Goal: Check status: Check status

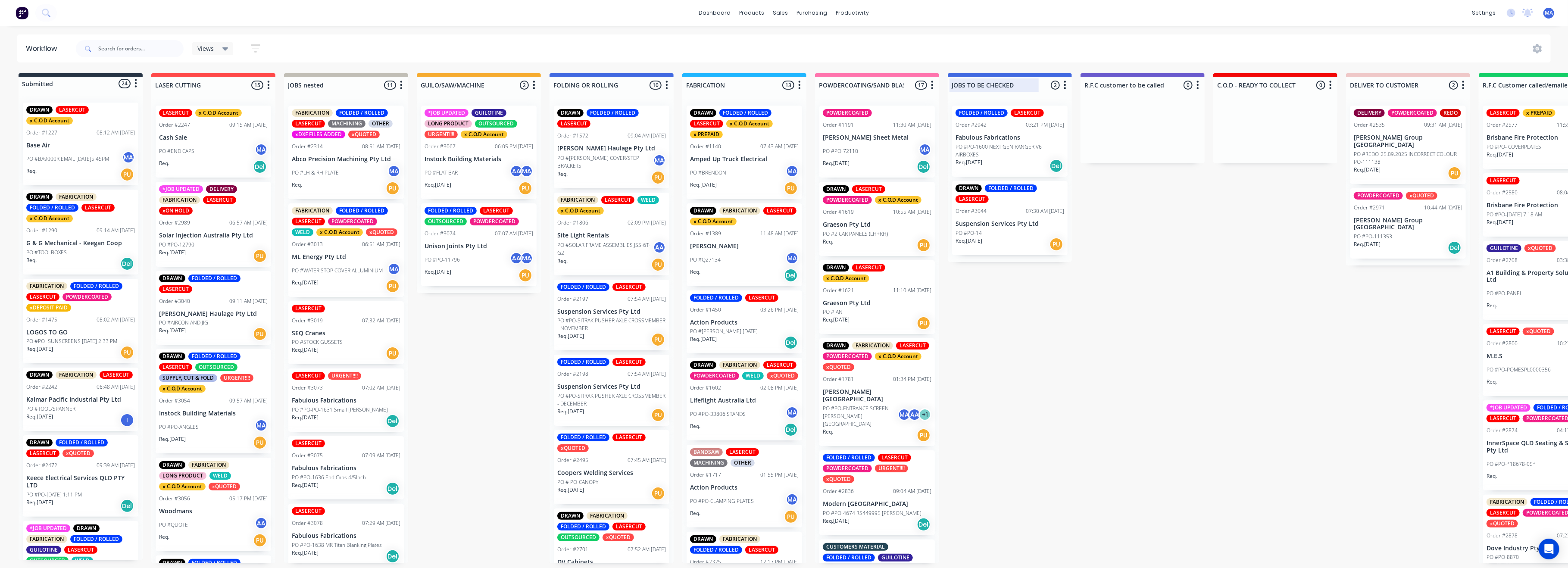
scroll to position [804, 0]
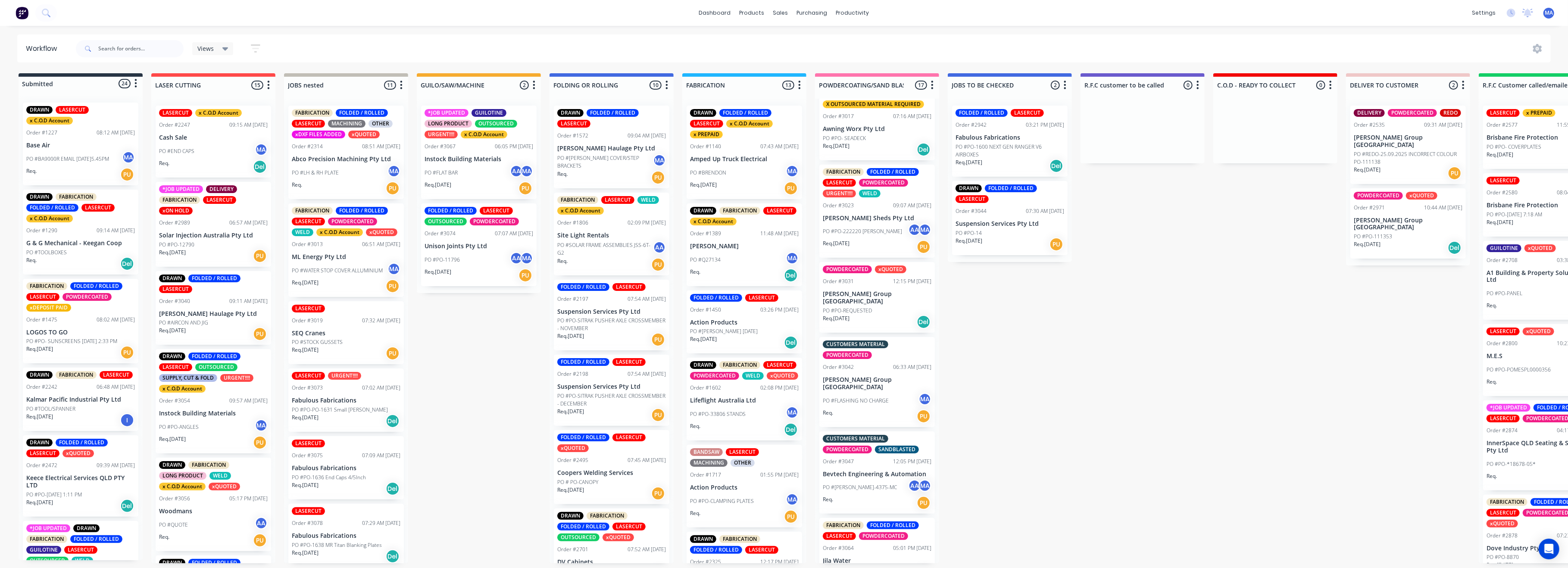
click at [858, 307] on p "PO #PO-REQUESTED" at bounding box center [847, 311] width 49 height 8
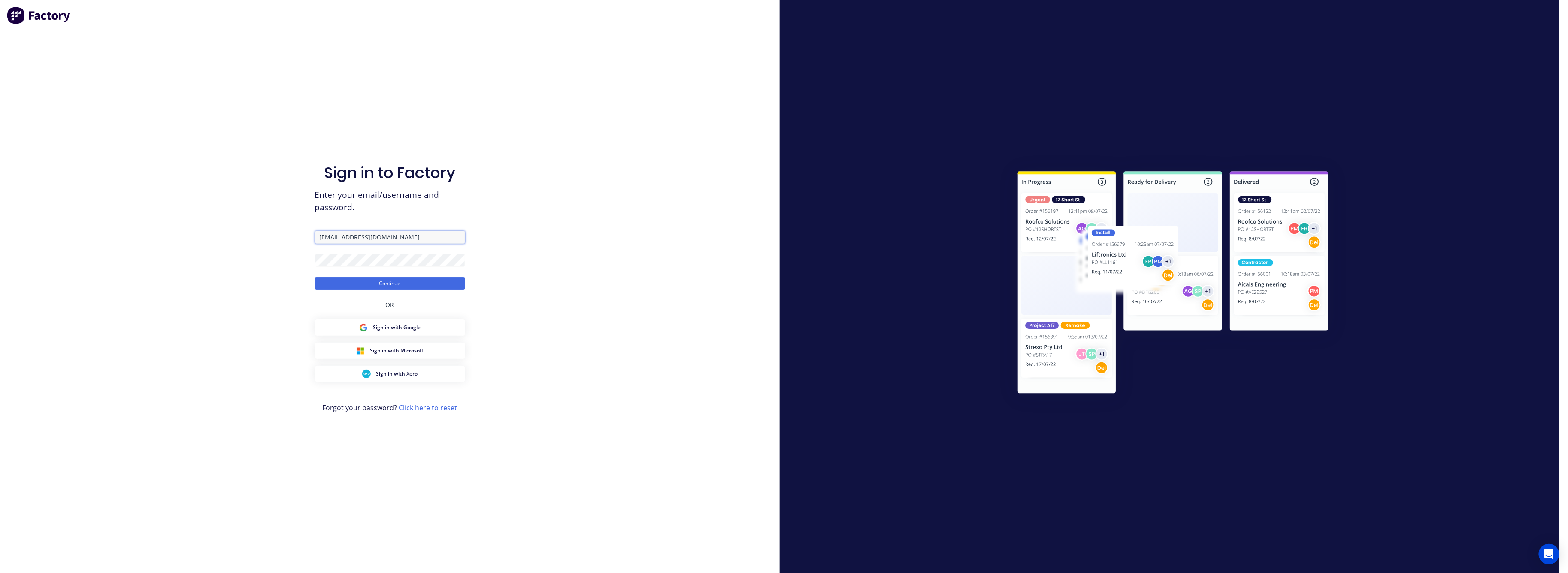
click at [396, 237] on input "[EMAIL_ADDRESS][DOMAIN_NAME]" at bounding box center [390, 237] width 150 height 13
type input "[EMAIL_ADDRESS][DOMAIN_NAME]"
click at [386, 285] on button "Continue" at bounding box center [390, 283] width 150 height 13
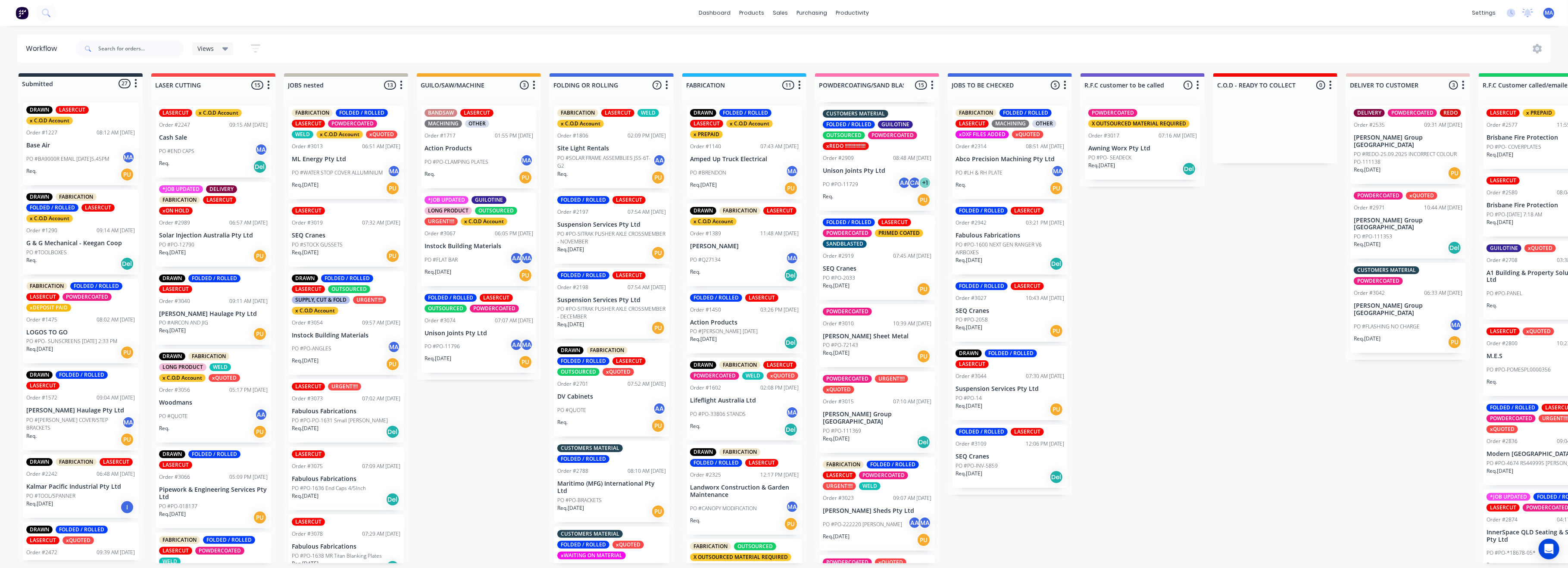
scroll to position [402, 0]
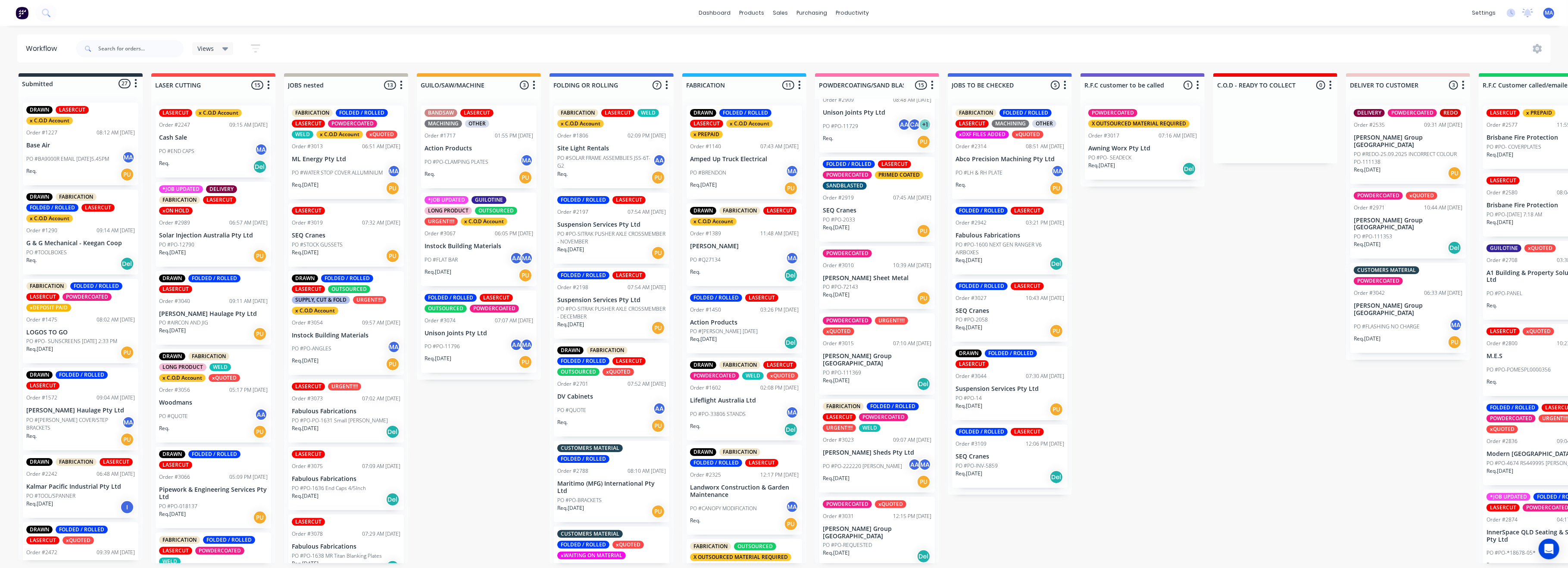
click at [857, 369] on p "PO #PO-111369" at bounding box center [842, 372] width 38 height 8
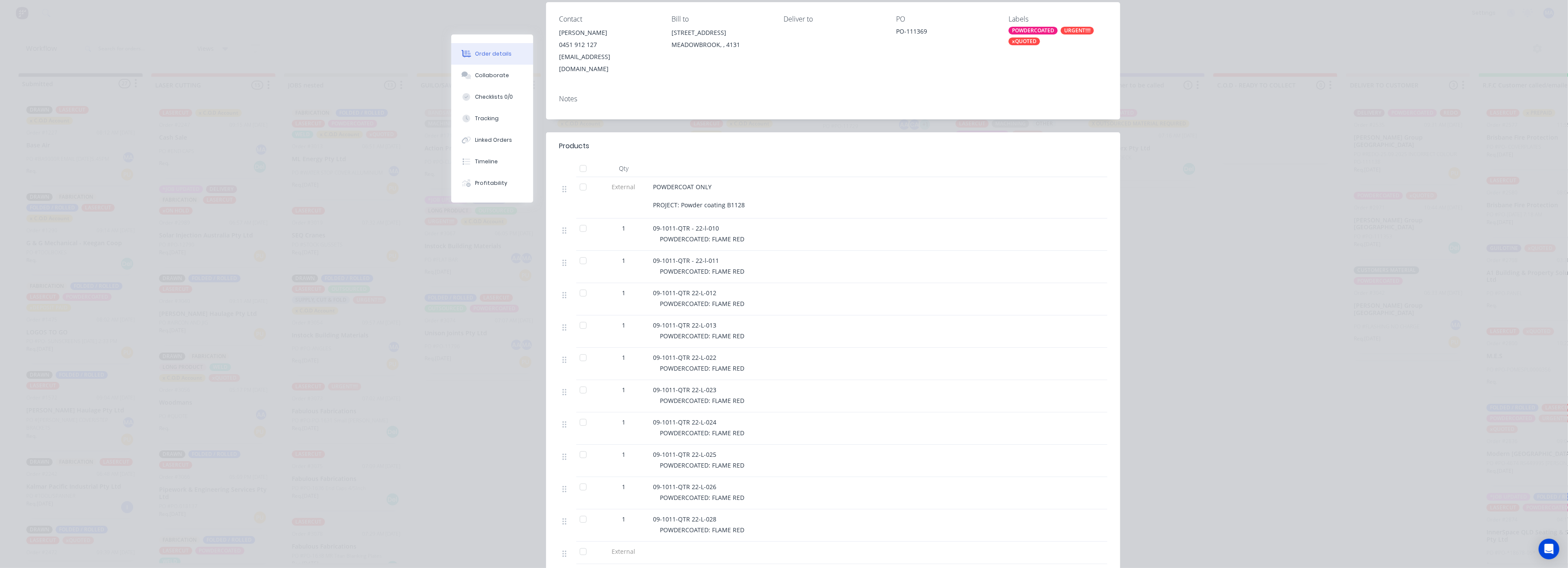
scroll to position [173, 0]
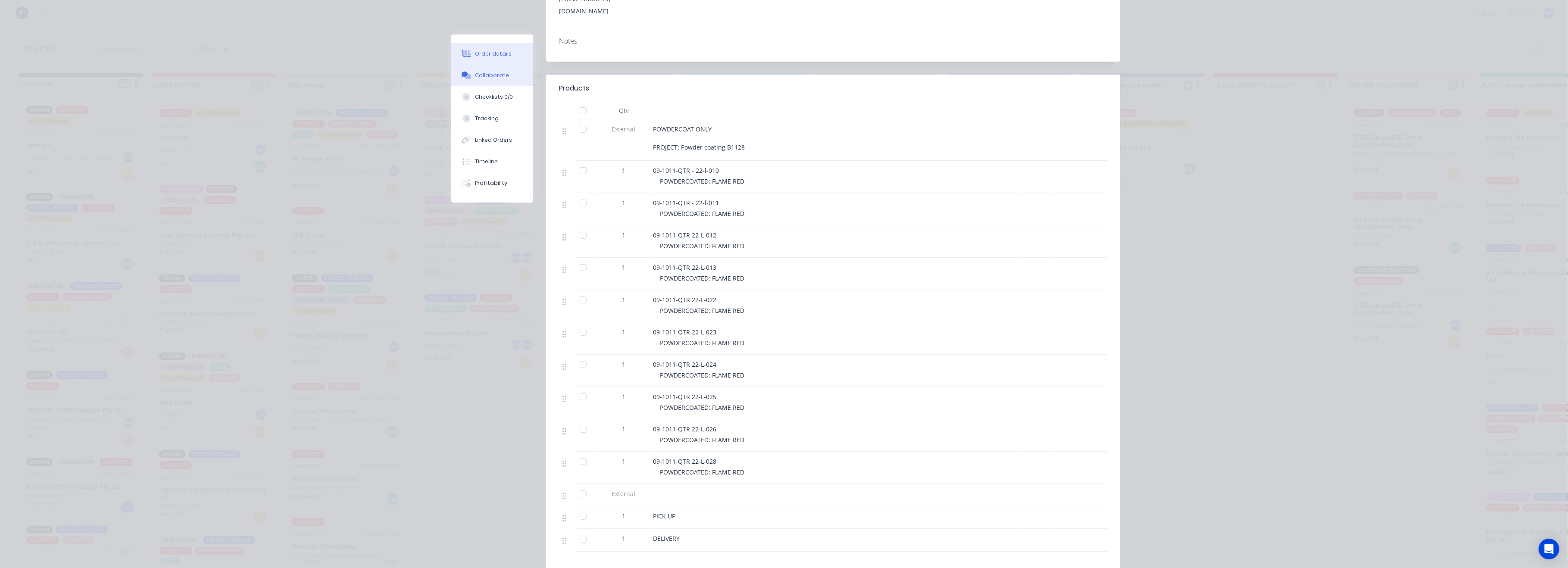
click at [491, 79] on div "Collaborate" at bounding box center [492, 75] width 34 height 8
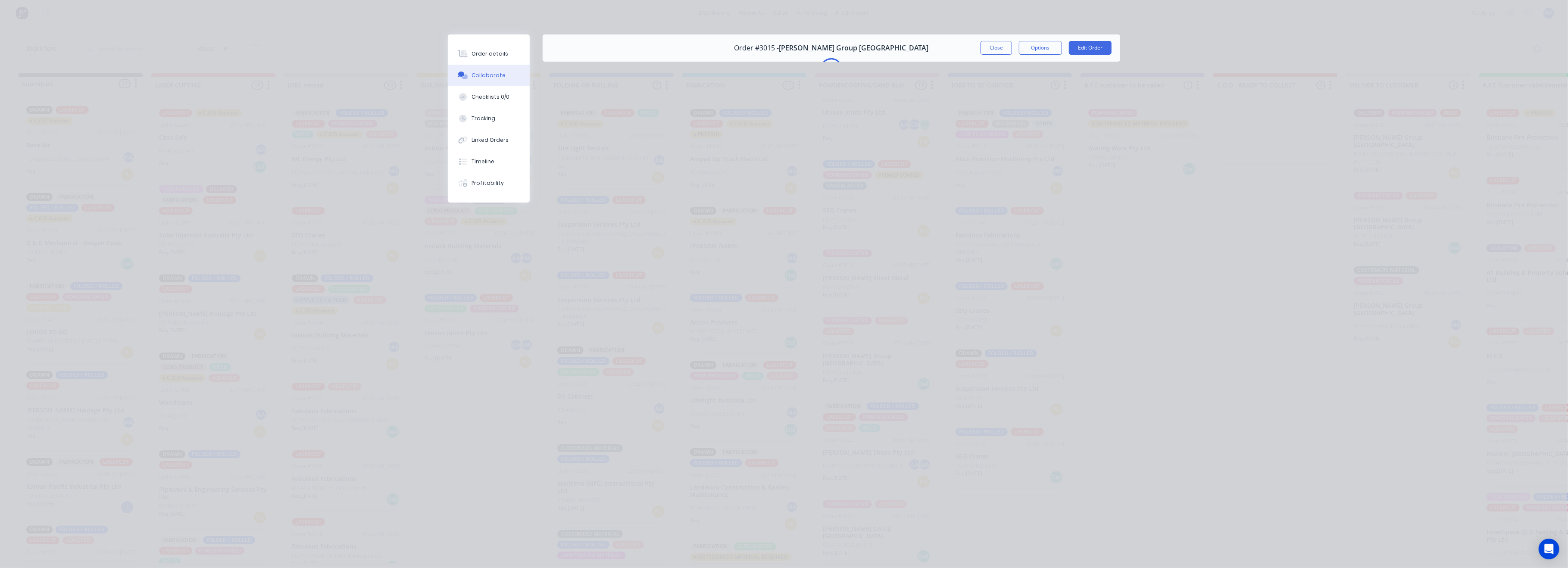
scroll to position [0, 0]
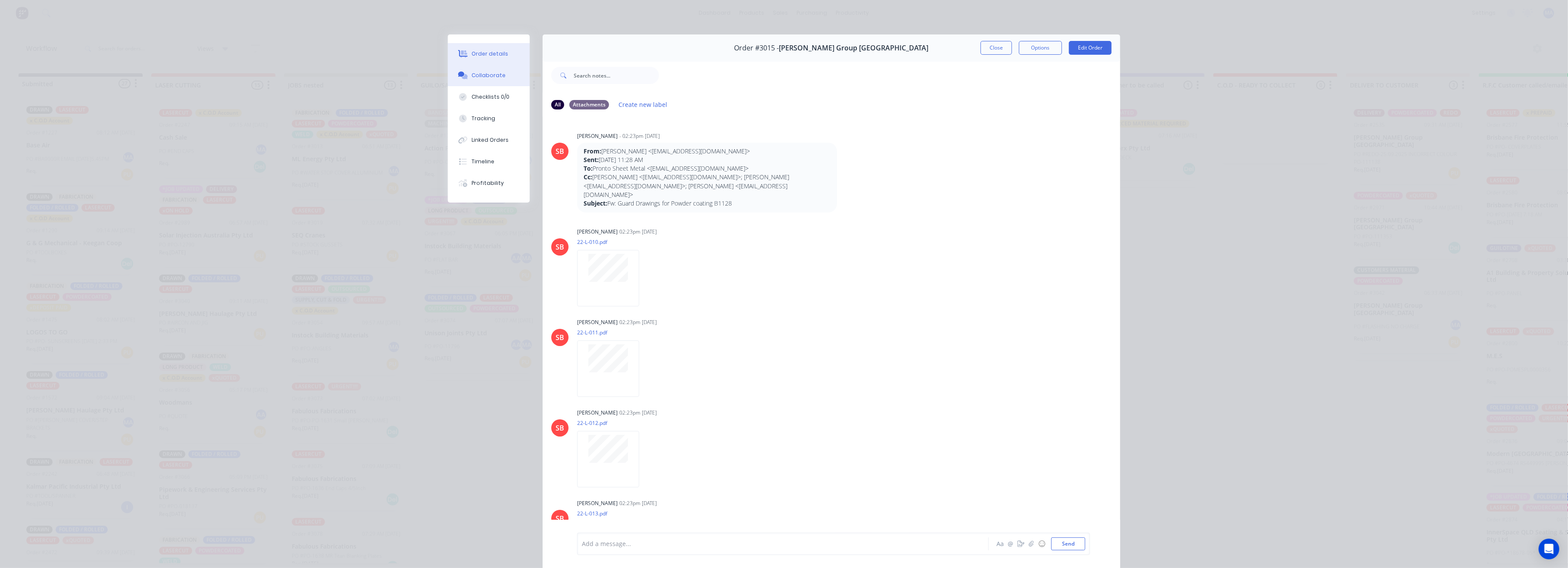
click at [486, 51] on div "Order details" at bounding box center [490, 54] width 36 height 8
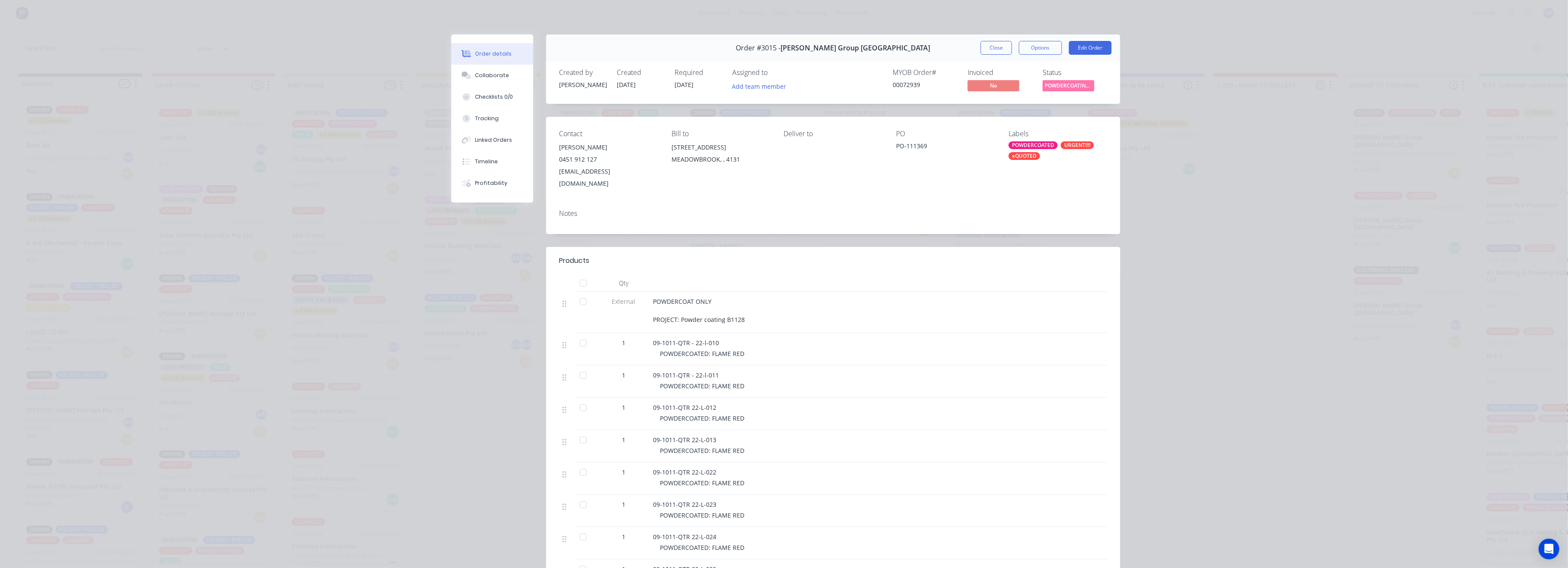
click at [1009, 43] on div "Close Options Edit Order" at bounding box center [1046, 48] width 131 height 14
click at [1004, 45] on button "Close" at bounding box center [996, 48] width 32 height 14
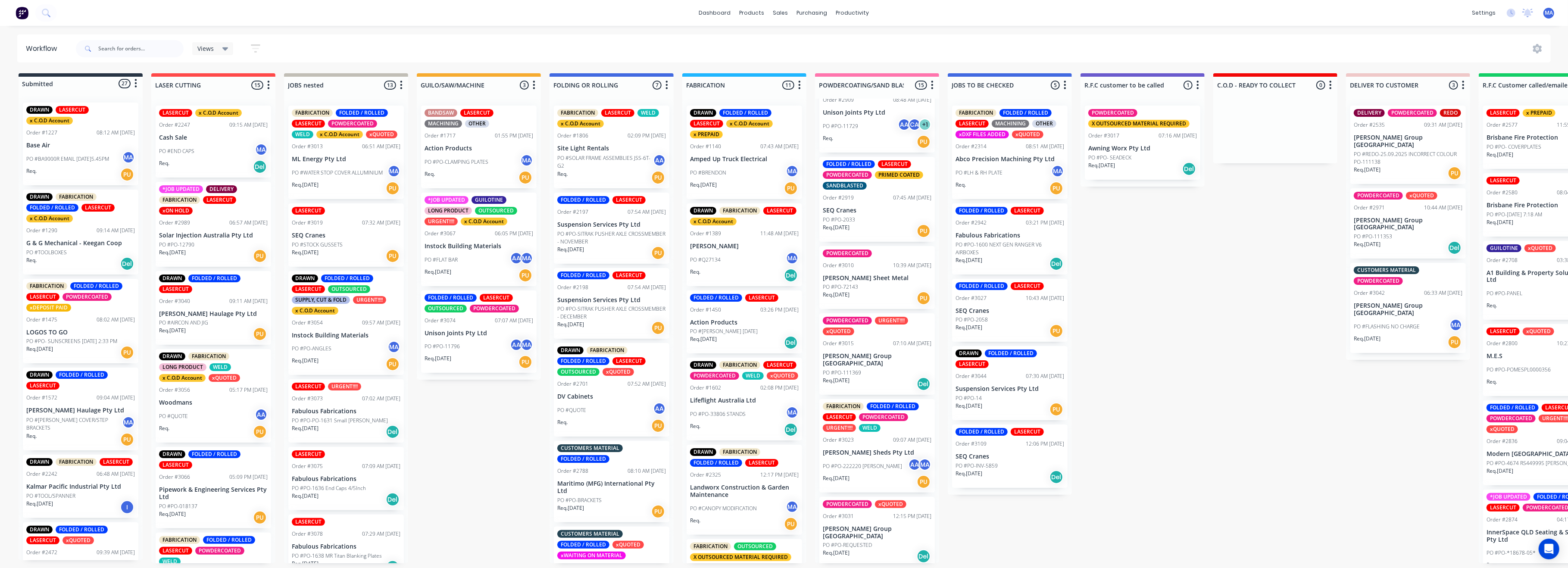
scroll to position [4, 0]
drag, startPoint x: 362, startPoint y: 45, endPoint x: 235, endPoint y: 142, distance: 159.8
click at [296, 67] on div "Workflow Views Save new view None (Default) edit Show/Hide statuses Show line i…" at bounding box center [779, 293] width 1559 height 517
click at [86, 249] on div "PO #TOOLBOXES" at bounding box center [81, 252] width 109 height 8
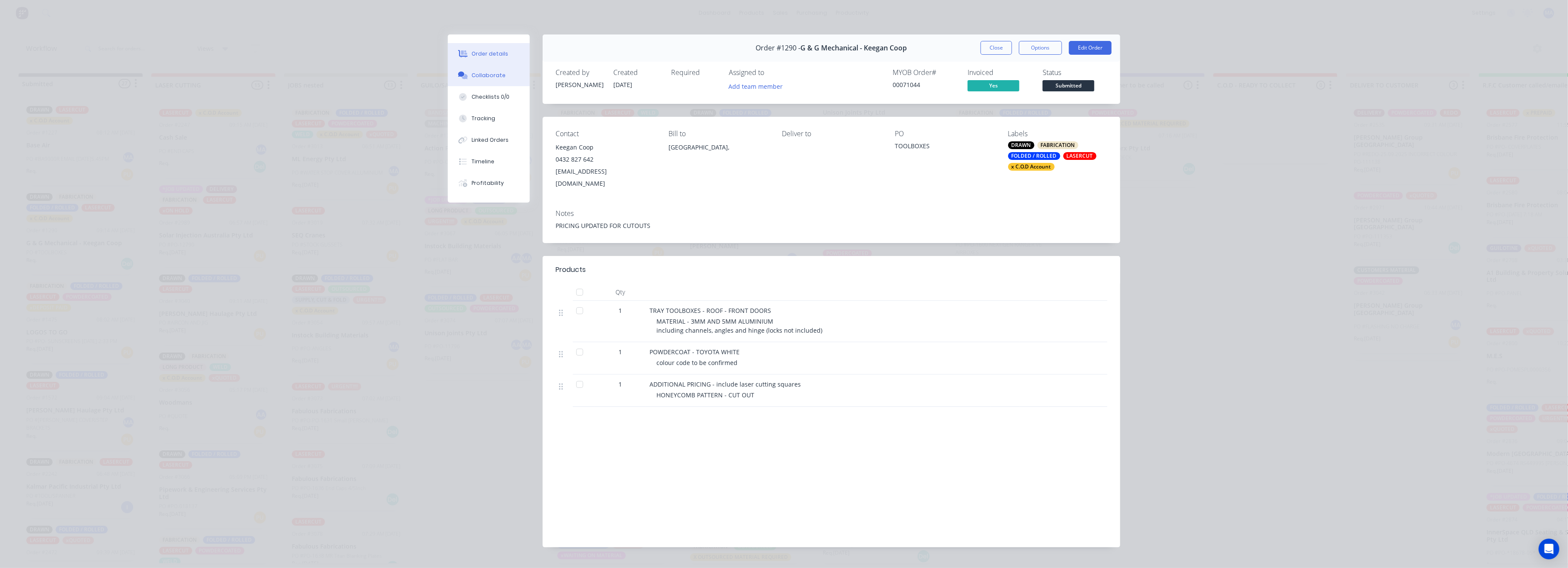
click at [497, 85] on button "Collaborate" at bounding box center [489, 75] width 82 height 22
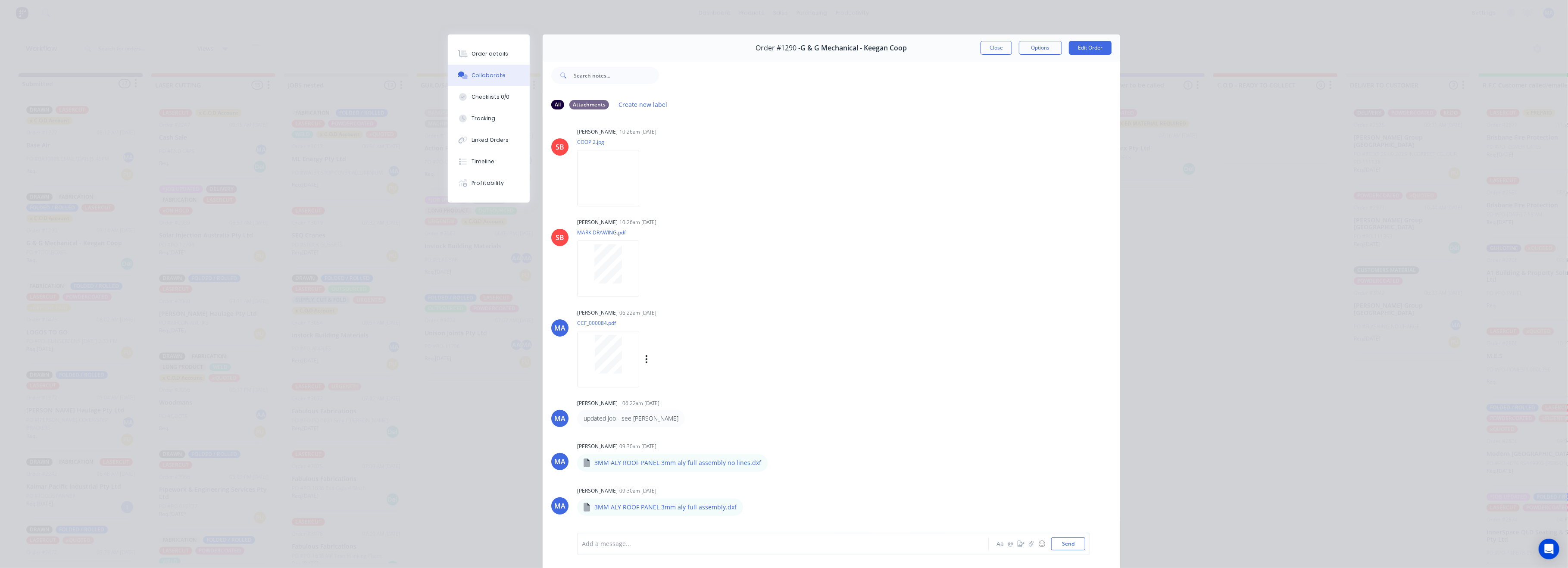
scroll to position [223, 0]
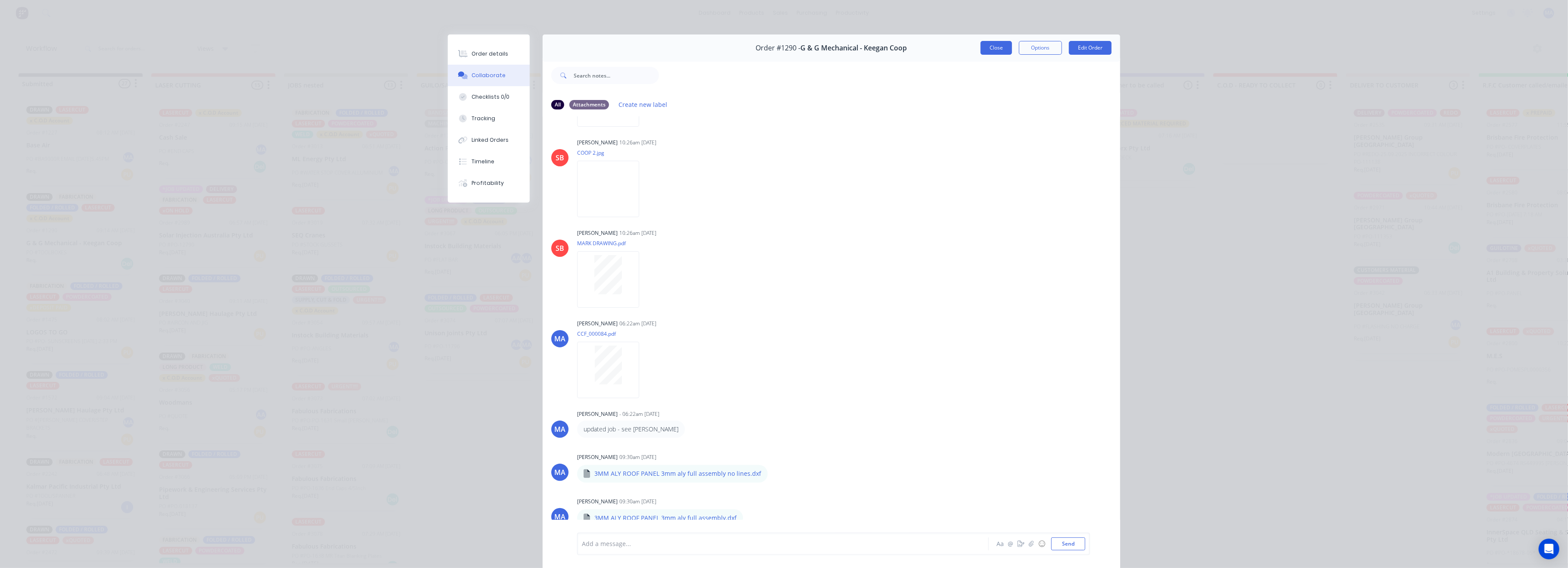
click at [1003, 49] on button "Close" at bounding box center [996, 48] width 32 height 14
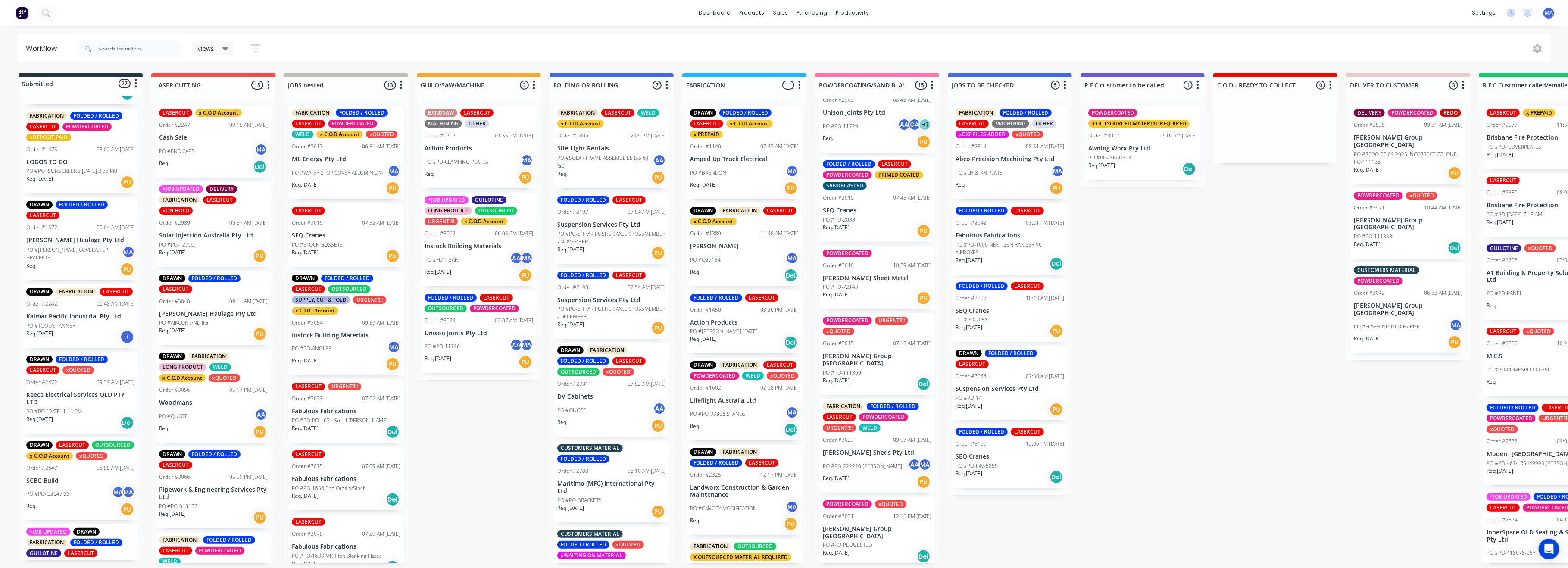
scroll to position [173, 0]
click at [67, 173] on p "PO #PO- SUNSCREENS [DATE] 2:33 PM" at bounding box center [72, 169] width 91 height 8
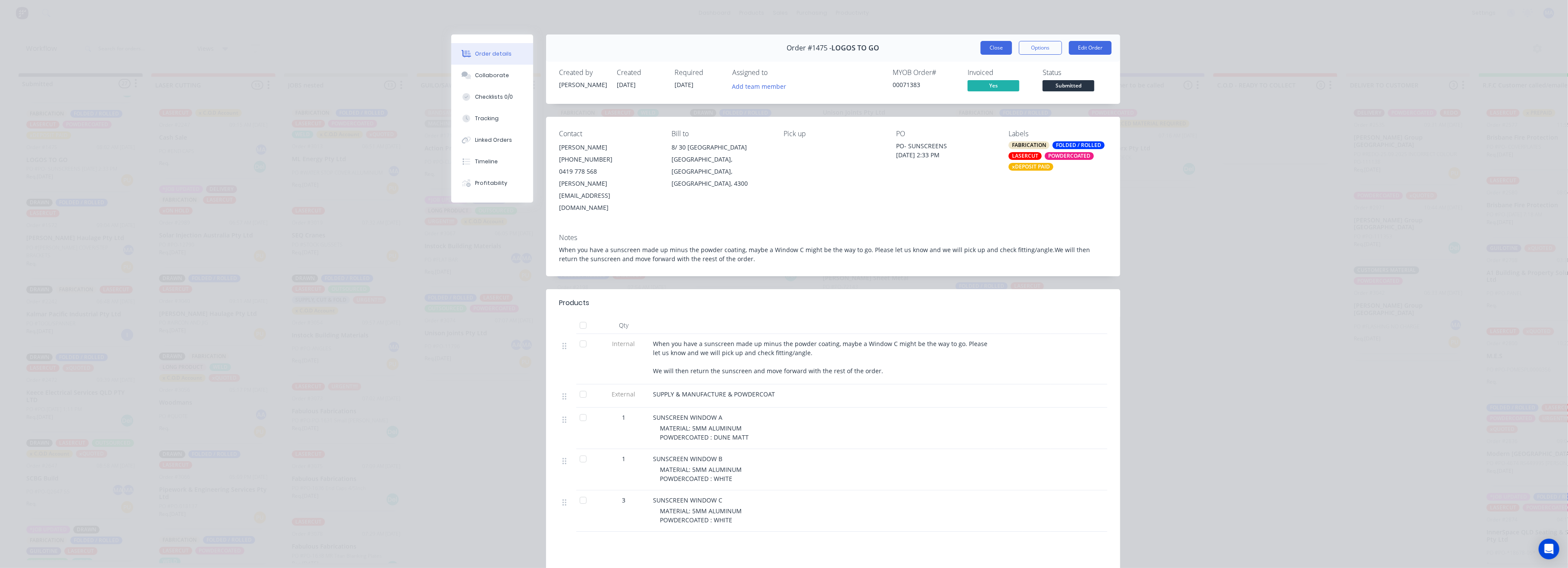
click at [995, 48] on button "Close" at bounding box center [996, 48] width 32 height 14
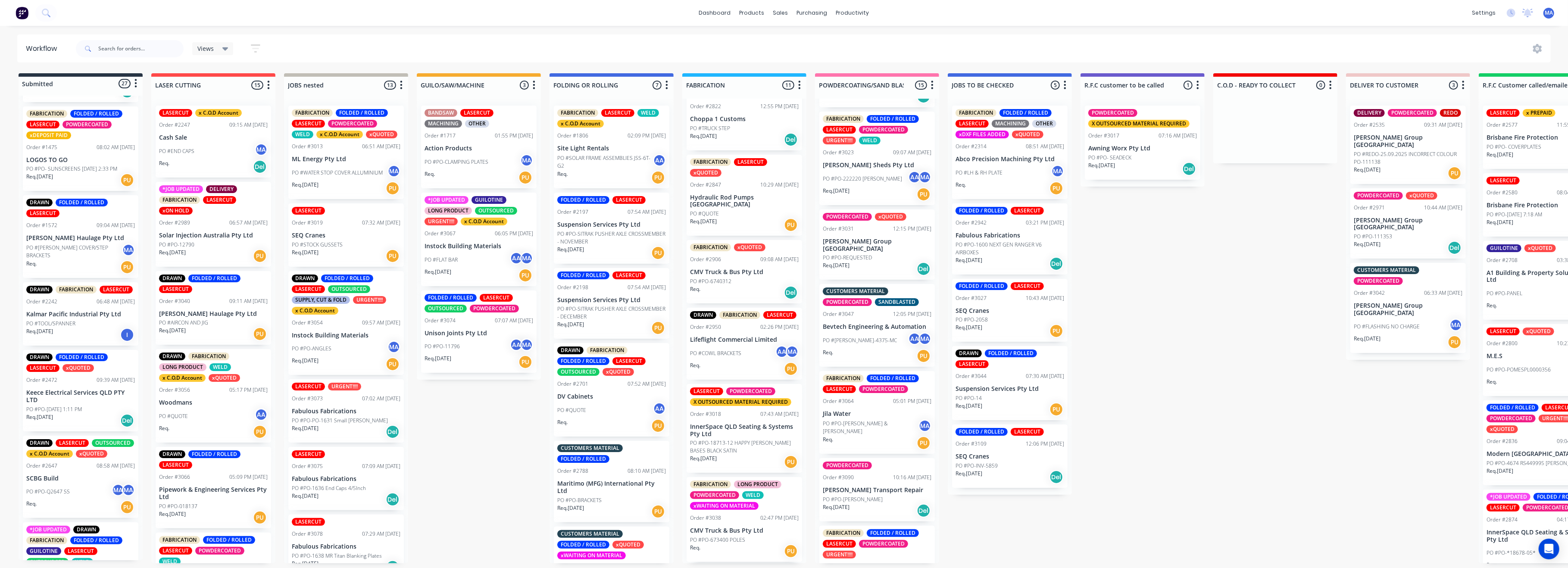
scroll to position [4, 0]
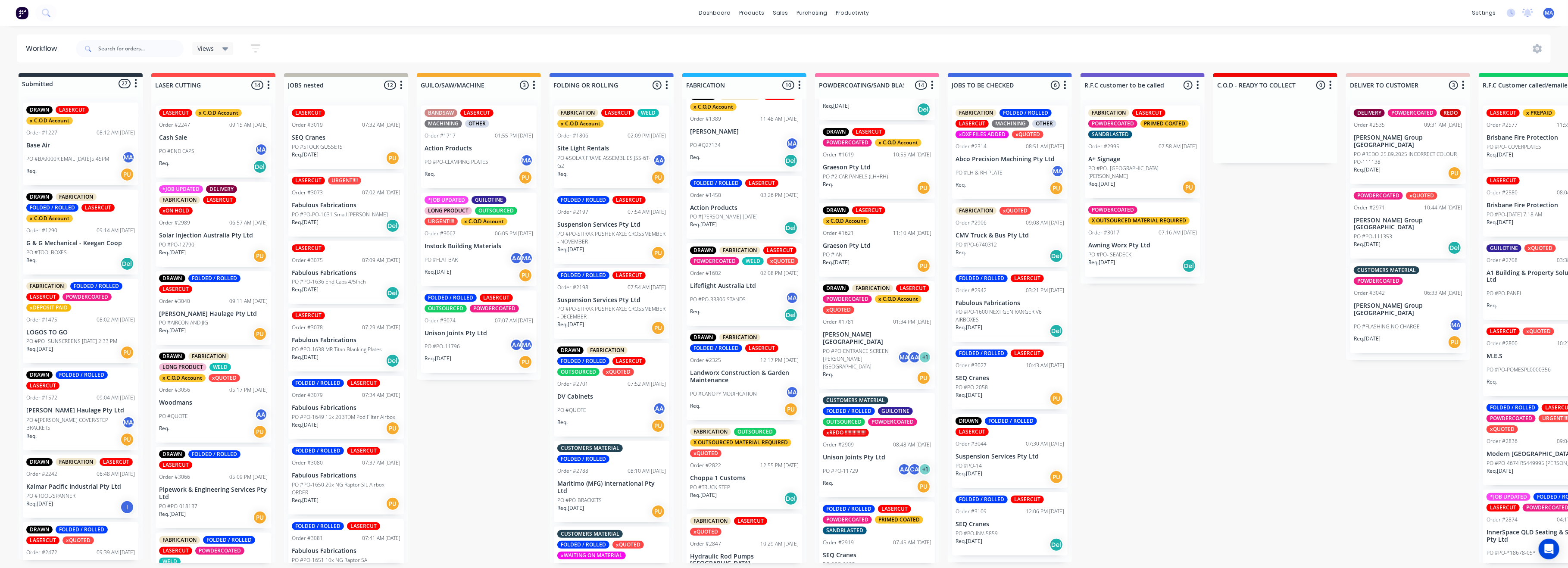
scroll to position [4, 0]
drag, startPoint x: 451, startPoint y: 429, endPoint x: 325, endPoint y: 441, distance: 126.6
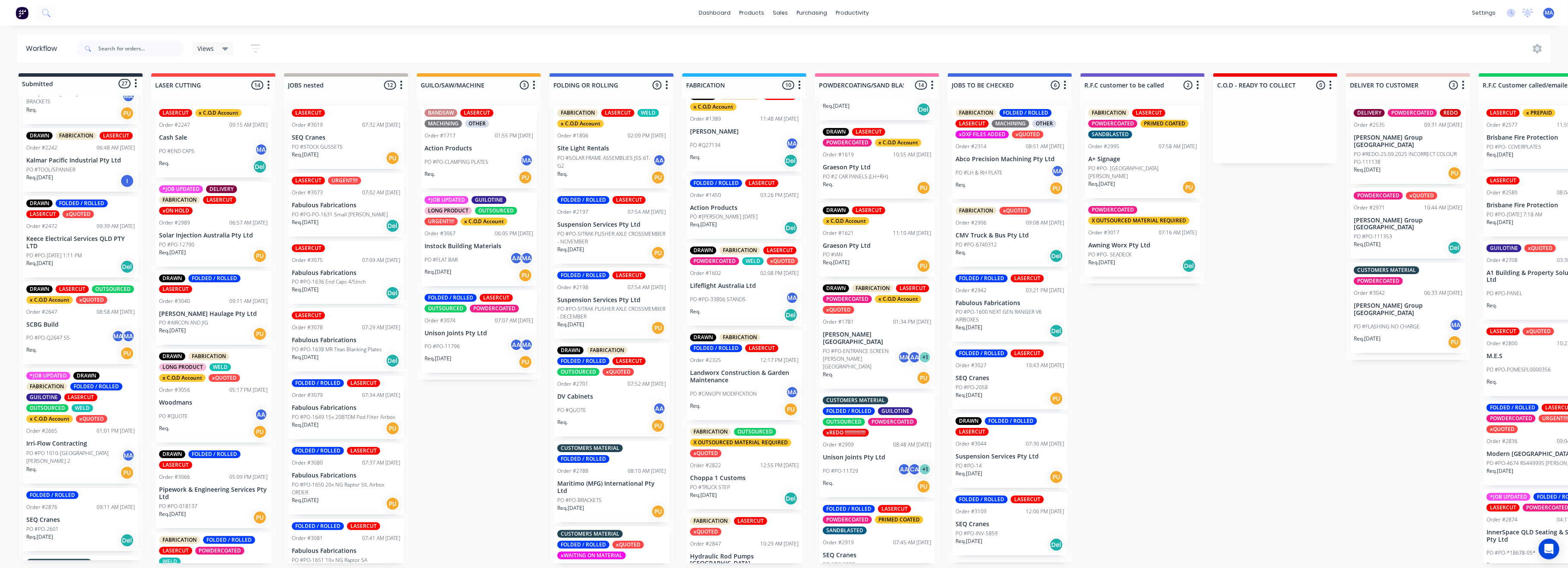
scroll to position [345, 0]
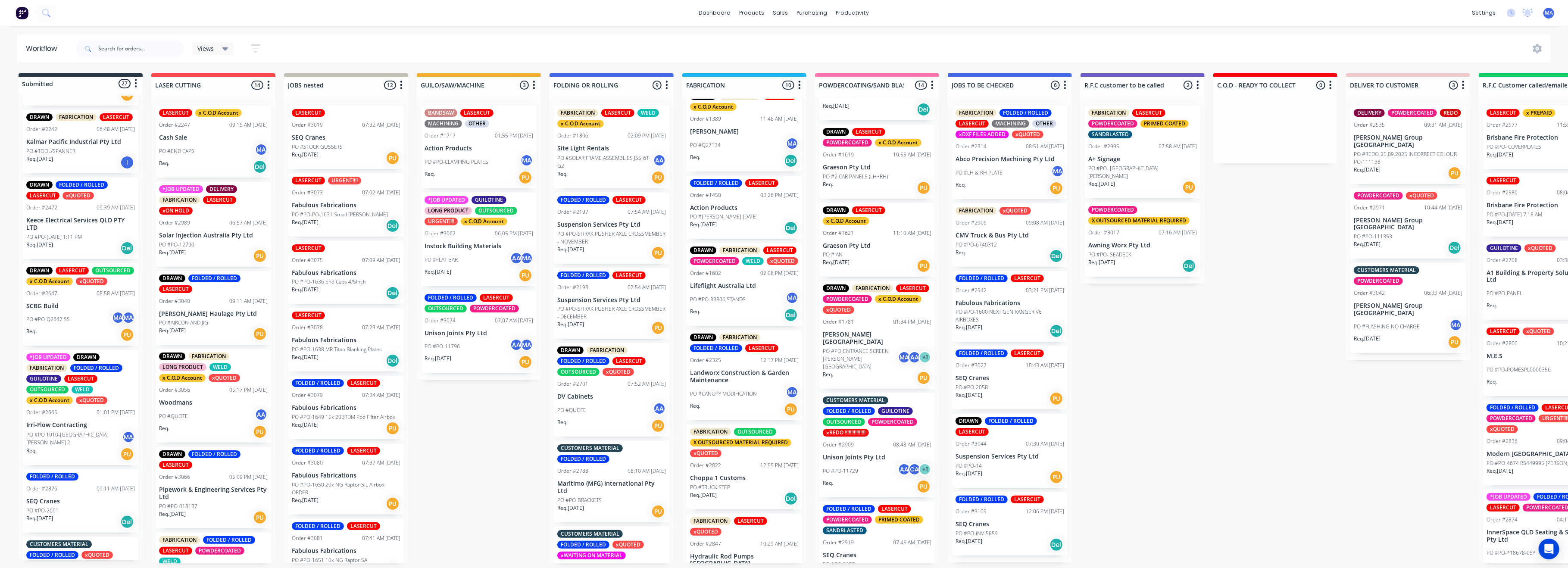
click at [93, 245] on div "Req. 30/07/25 Del" at bounding box center [81, 248] width 109 height 15
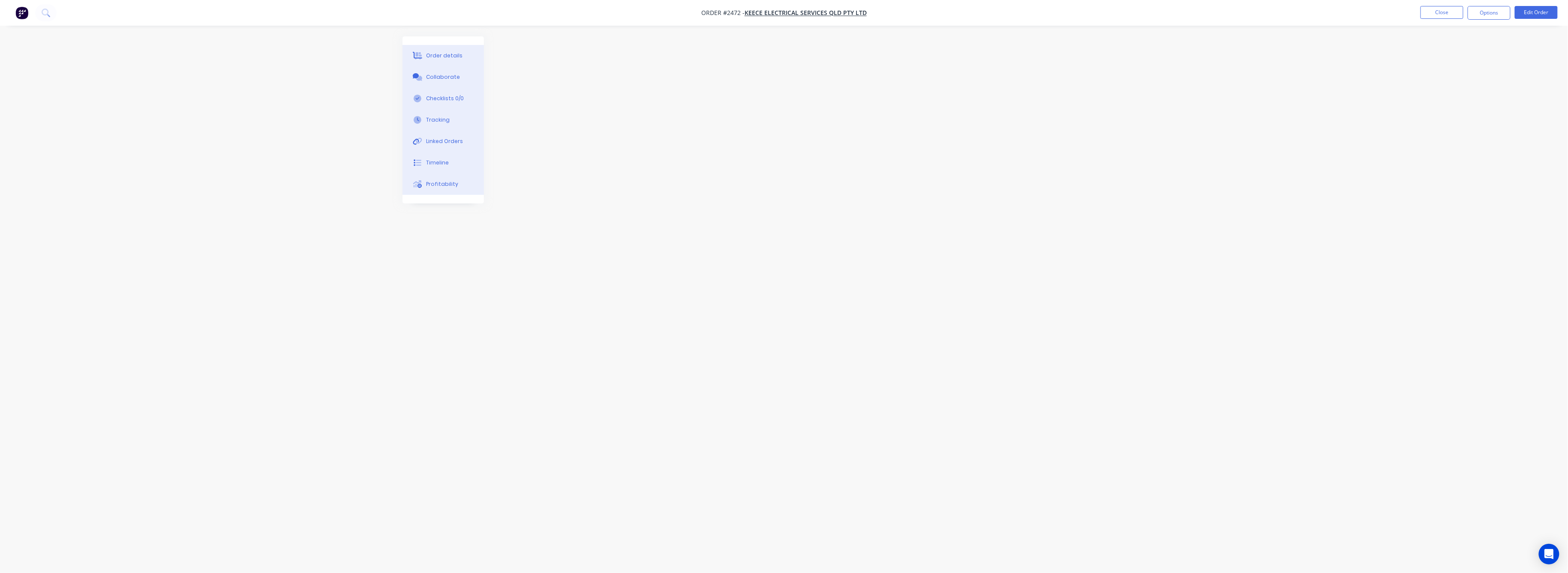
click at [798, 125] on div at bounding box center [784, 270] width 763 height 468
click at [1436, 10] on button "Close" at bounding box center [1442, 12] width 43 height 13
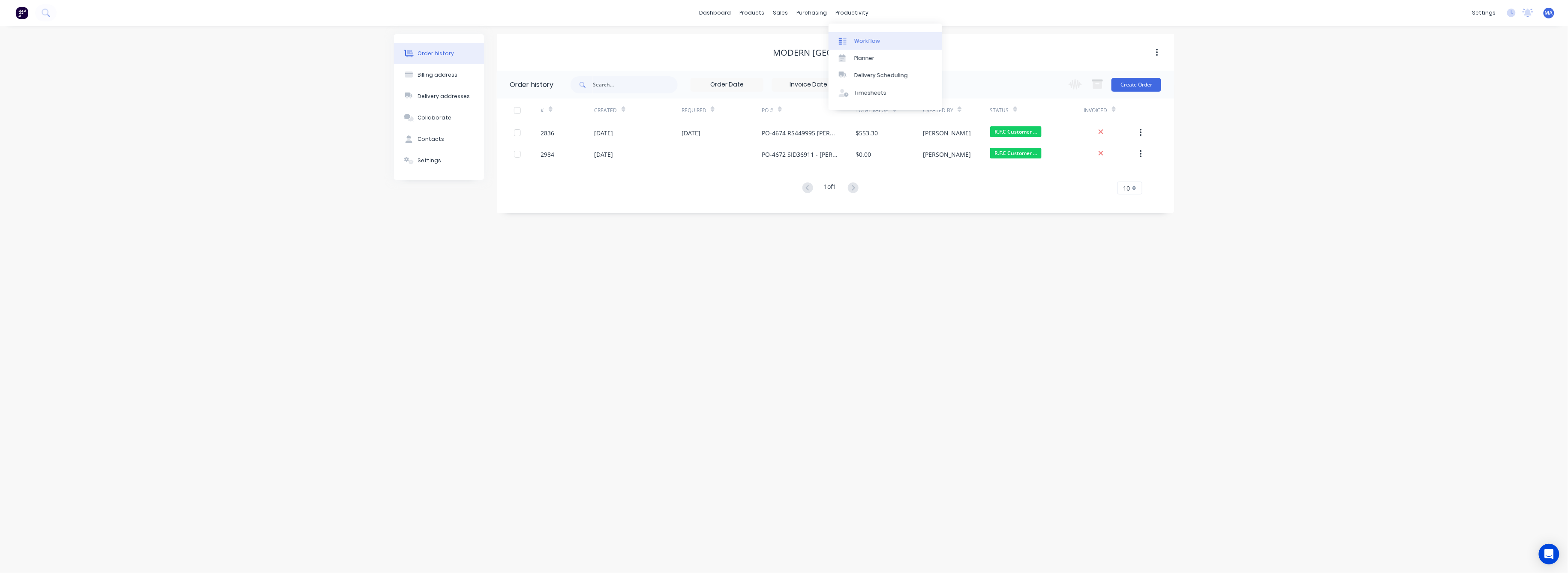
click at [858, 39] on div "Workflow" at bounding box center [867, 41] width 26 height 8
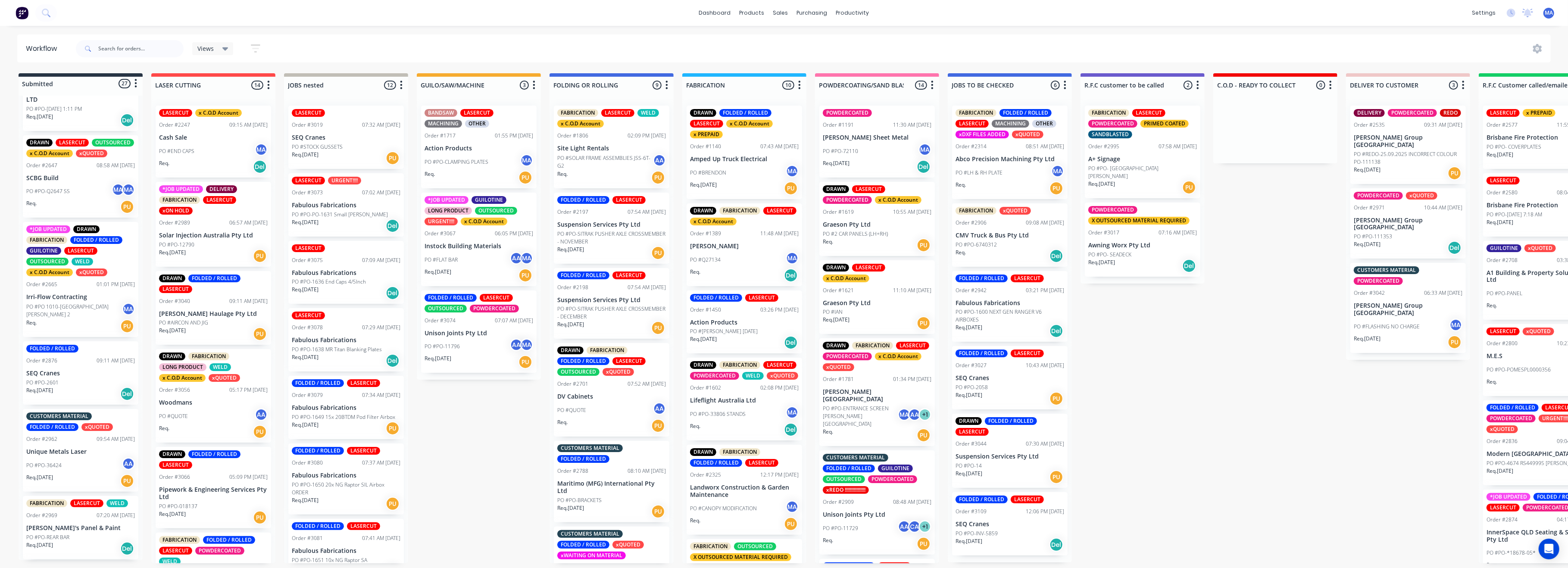
scroll to position [517, 0]
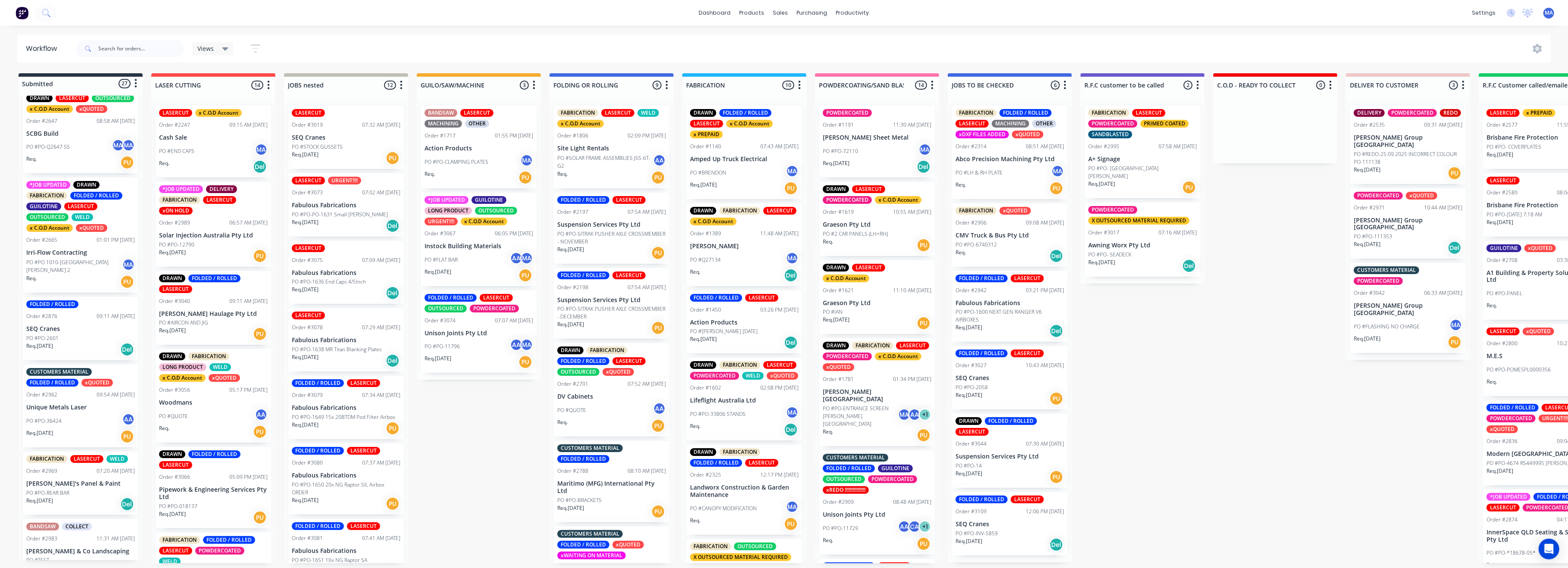
click at [81, 275] on div "PO #PO 1010-WHA DOWNEY PARK 2 MA" at bounding box center [81, 266] width 109 height 16
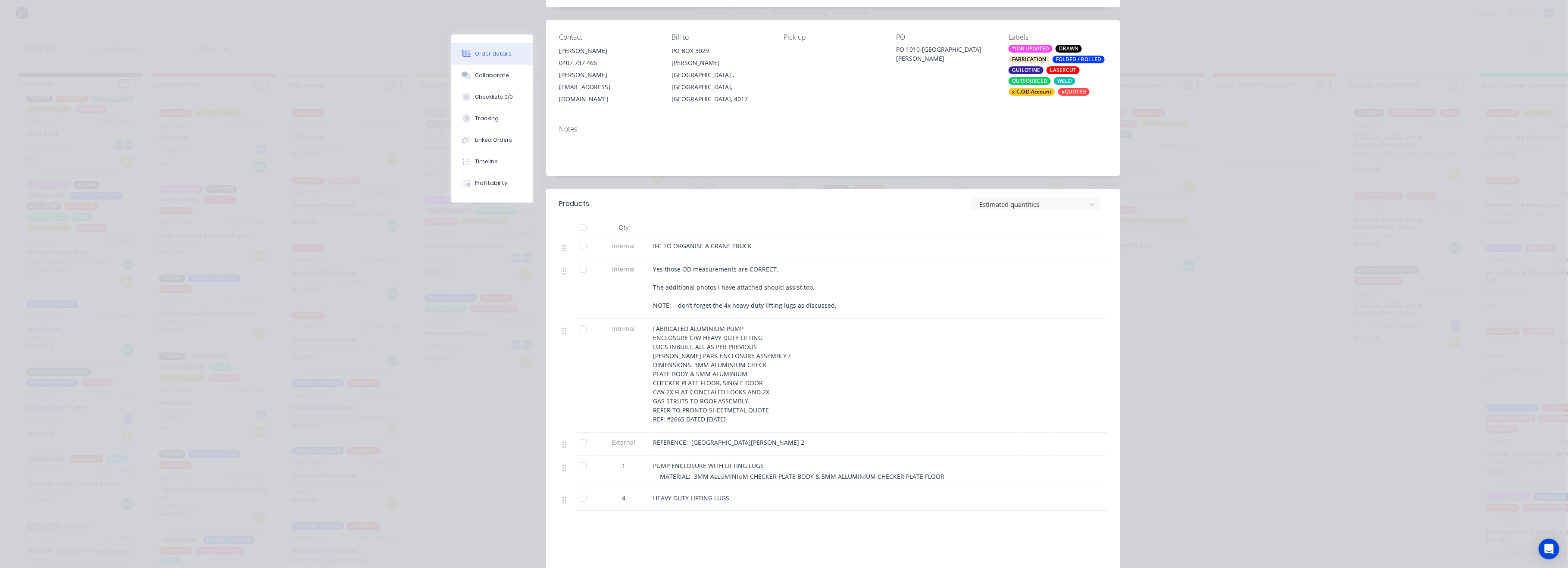
scroll to position [114, 0]
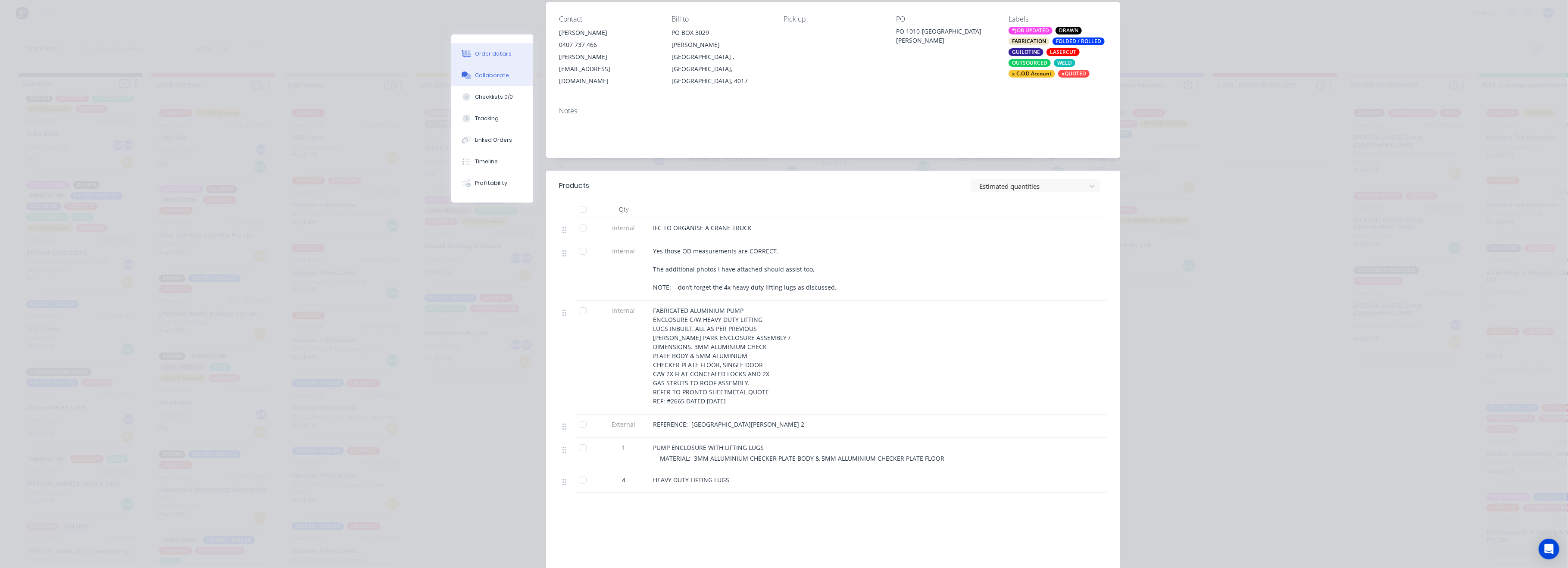
click at [515, 77] on button "Collaborate" at bounding box center [492, 75] width 82 height 22
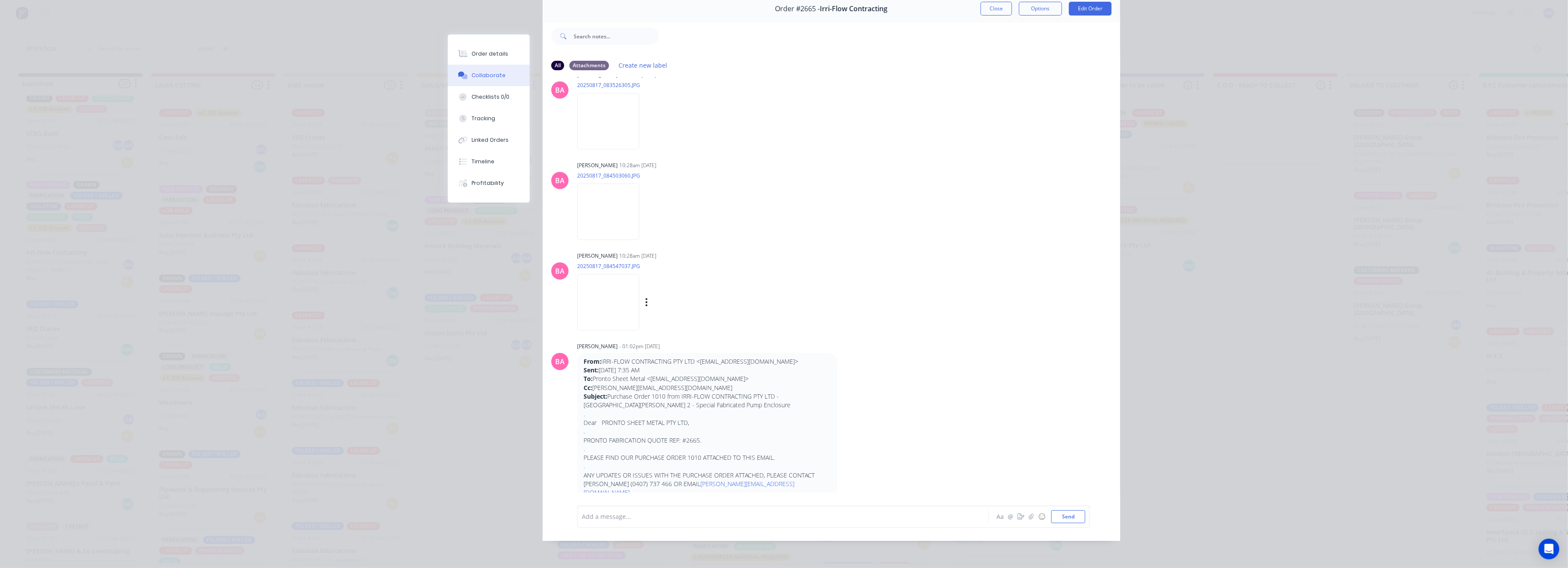
scroll to position [783, 0]
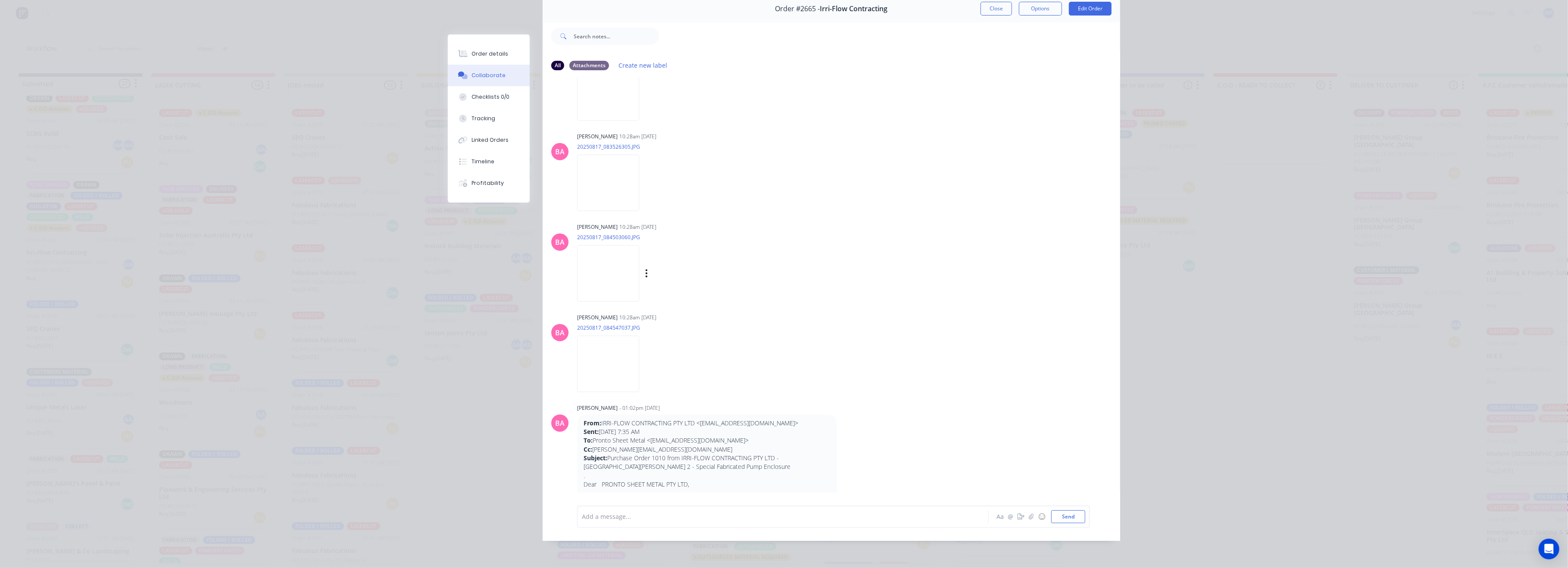
click at [615, 259] on img at bounding box center [608, 273] width 62 height 56
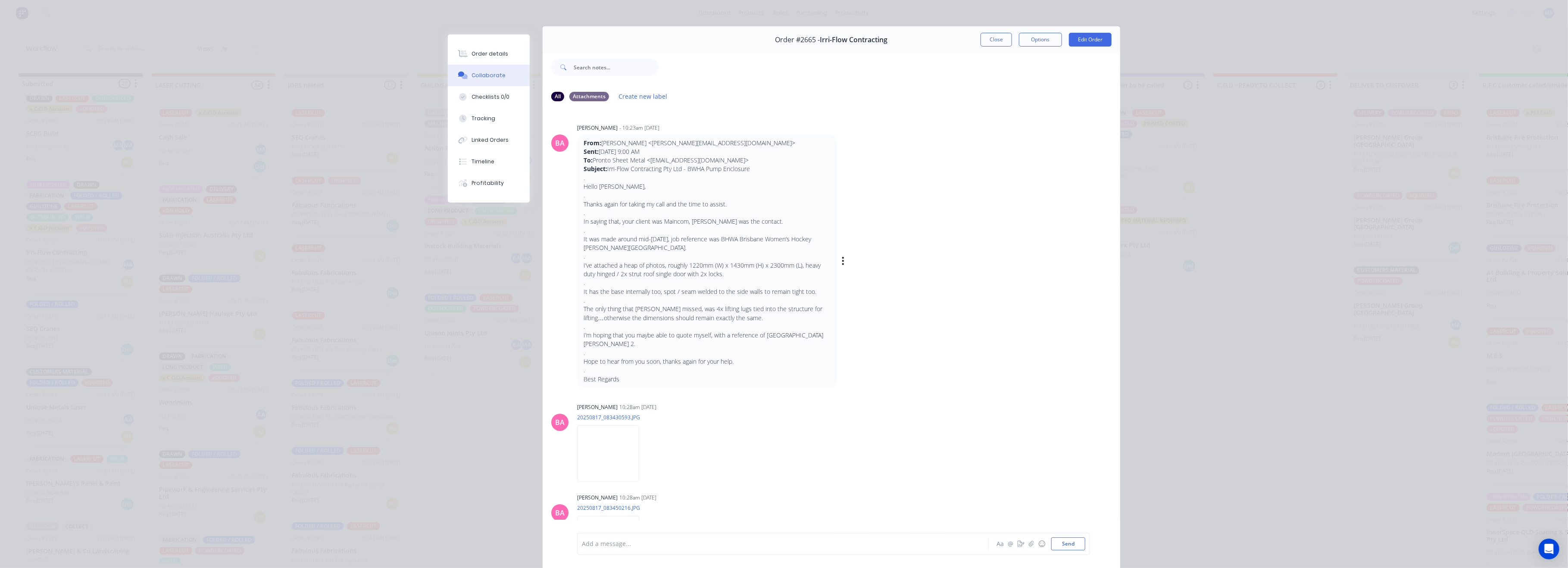
scroll to position [0, 0]
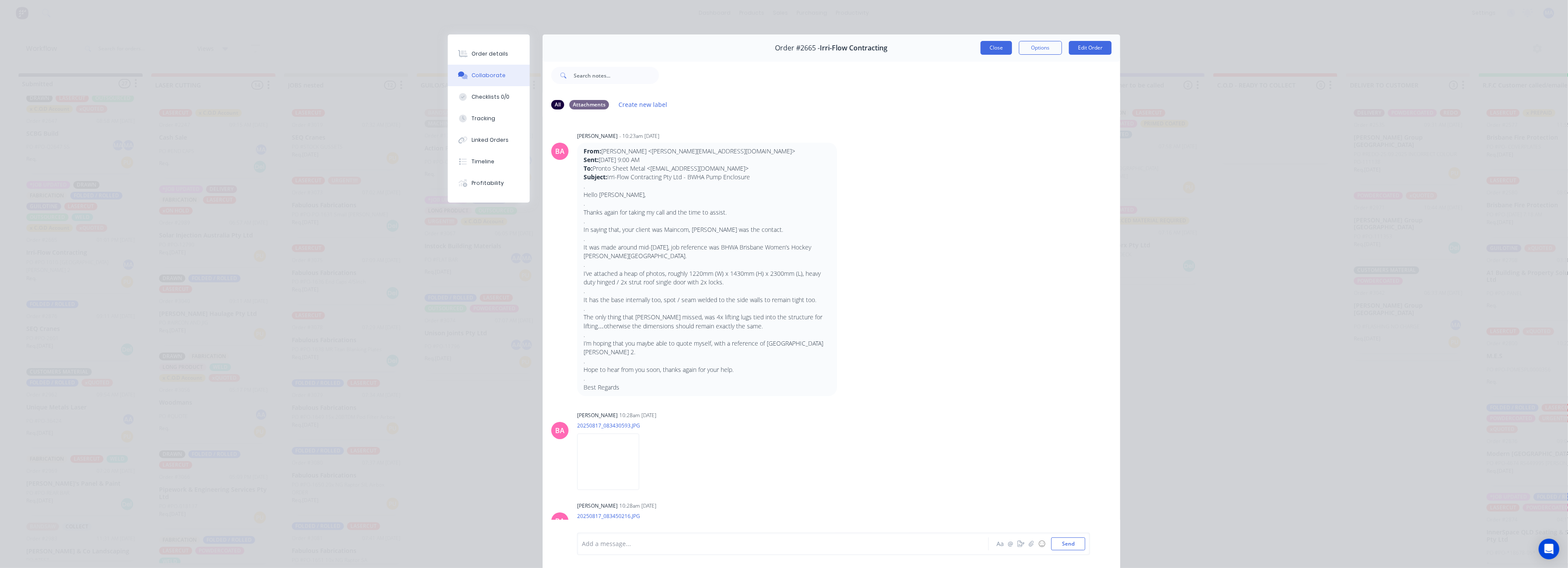
click at [987, 52] on button "Close" at bounding box center [996, 48] width 32 height 14
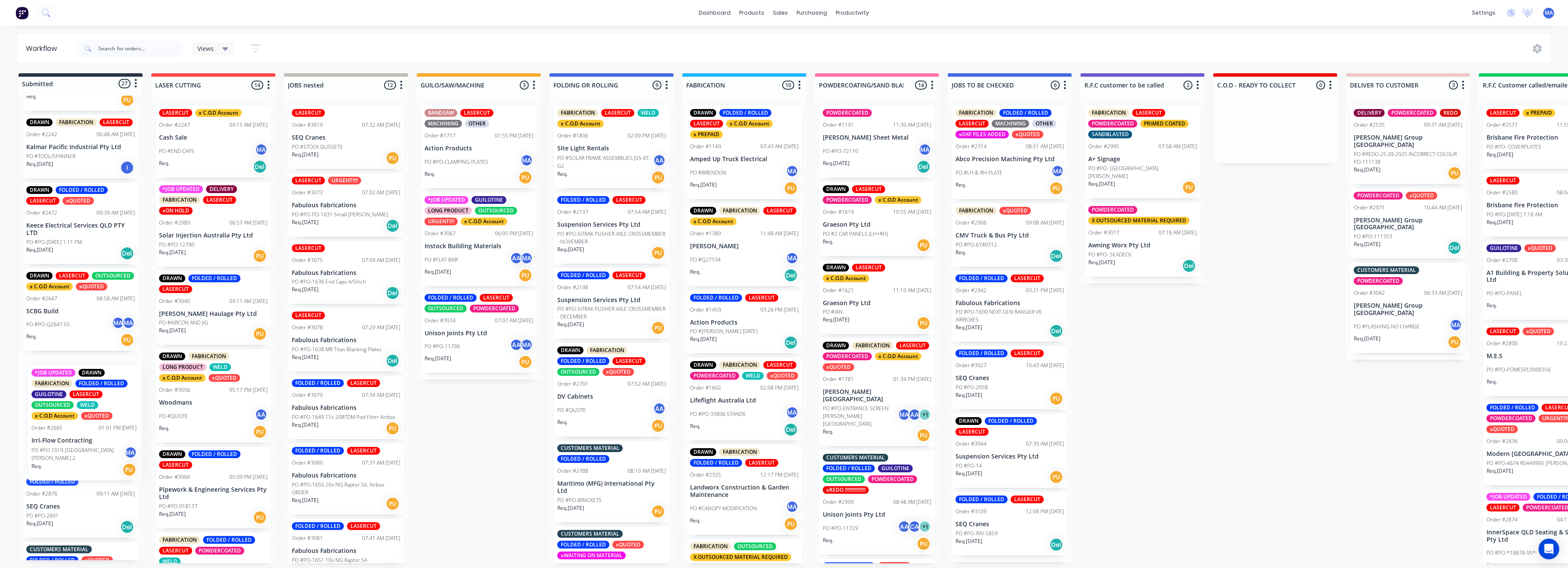
scroll to position [340, 0]
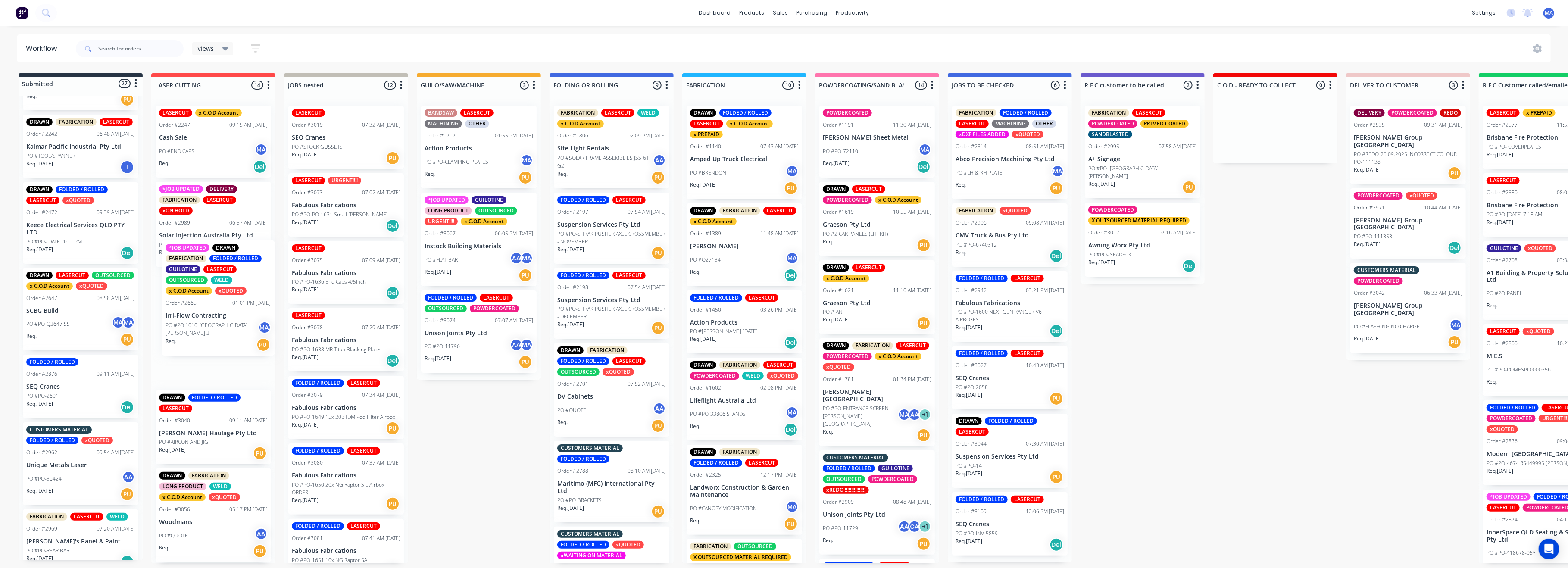
drag, startPoint x: 62, startPoint y: 452, endPoint x: 205, endPoint y: 321, distance: 193.9
click at [205, 321] on div "Submitted 27 Status colour #273444 hex #273444 Save Cancel Summaries Total orde…" at bounding box center [1150, 318] width 2312 height 490
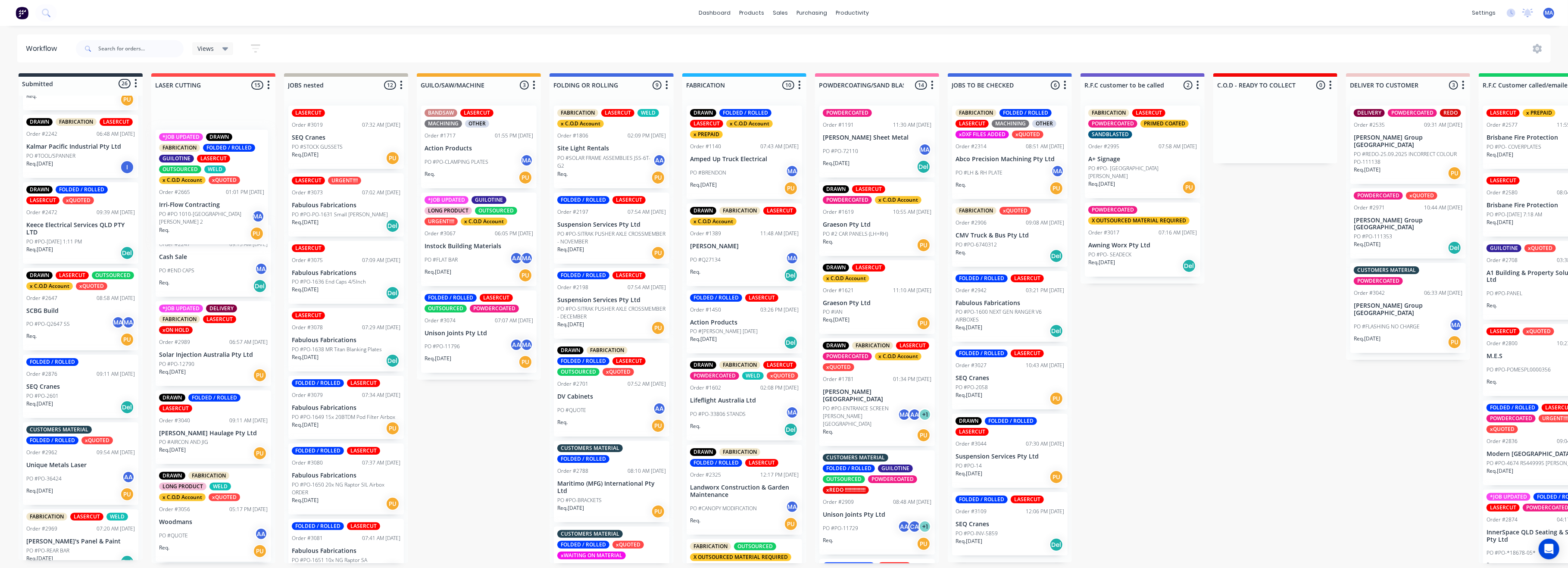
scroll to position [0, 0]
drag, startPoint x: 204, startPoint y: 361, endPoint x: 205, endPoint y: 209, distance: 152.0
click at [205, 209] on div "LASERCUT x C.O.D Account Order #2247 09:15 AM 08/07/25 Cash Sale PO #END CAPS M…" at bounding box center [213, 331] width 124 height 465
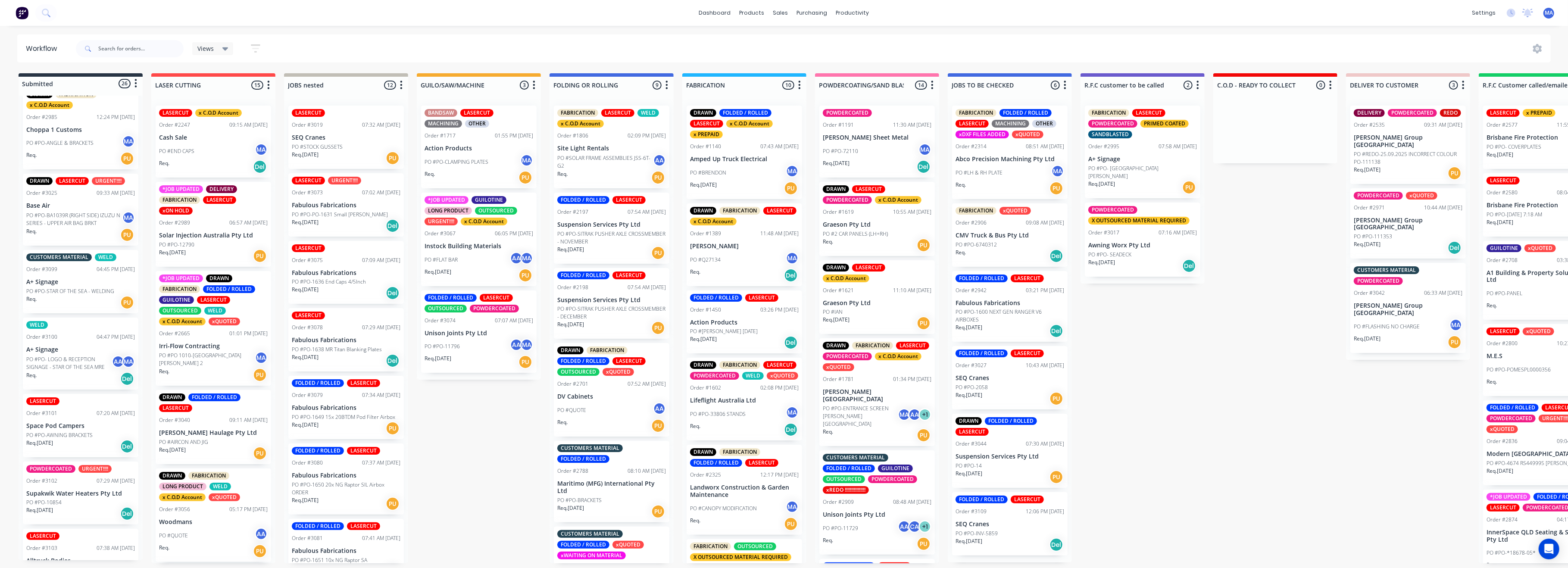
scroll to position [914, 0]
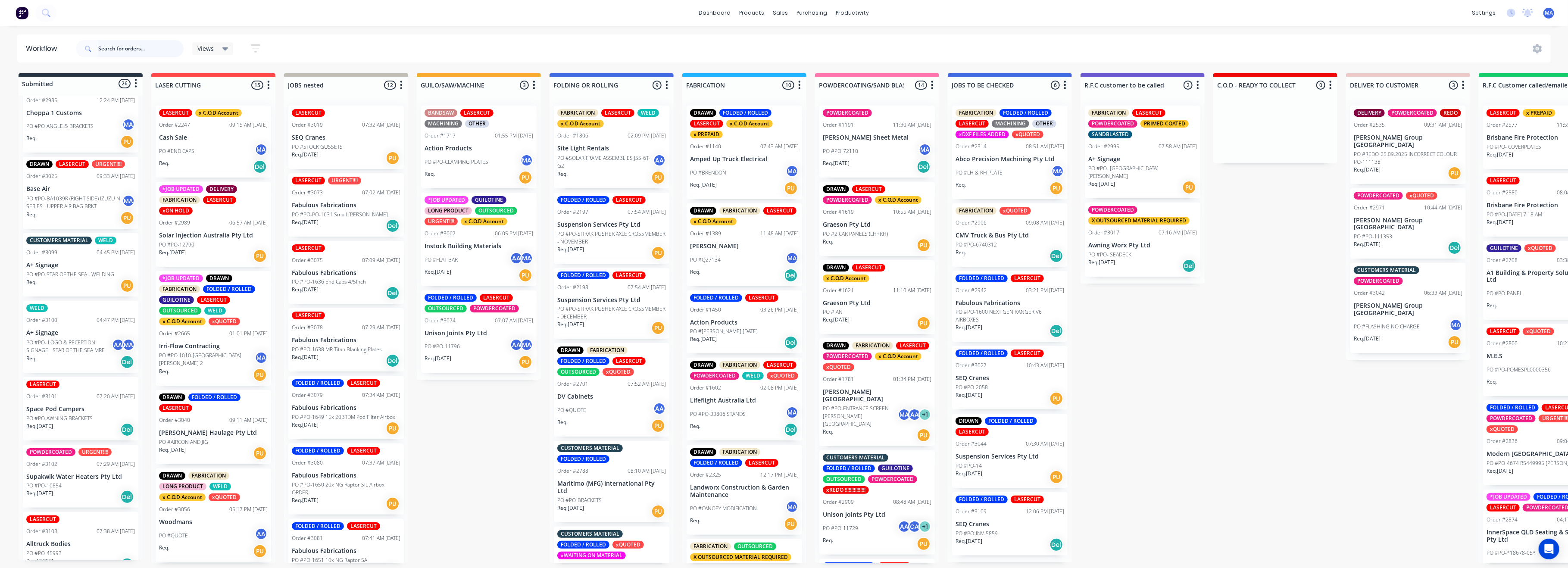
click at [156, 43] on input "text" at bounding box center [141, 49] width 85 height 17
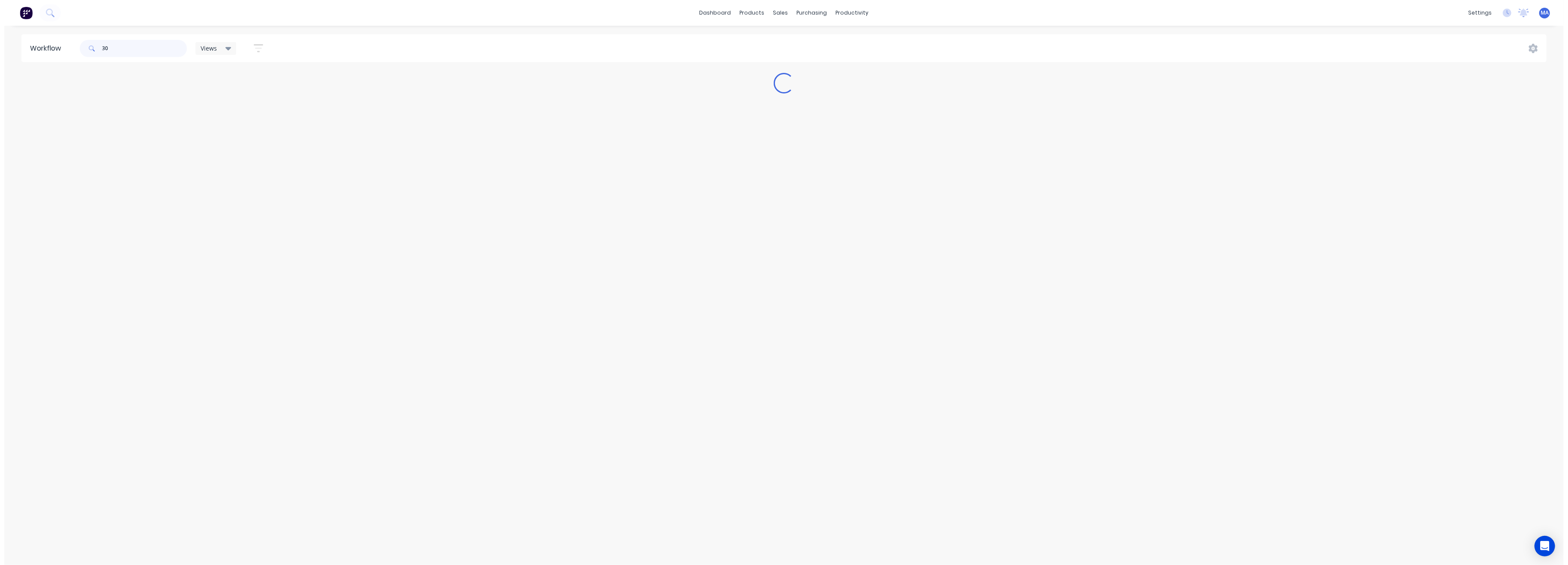
scroll to position [0, 0]
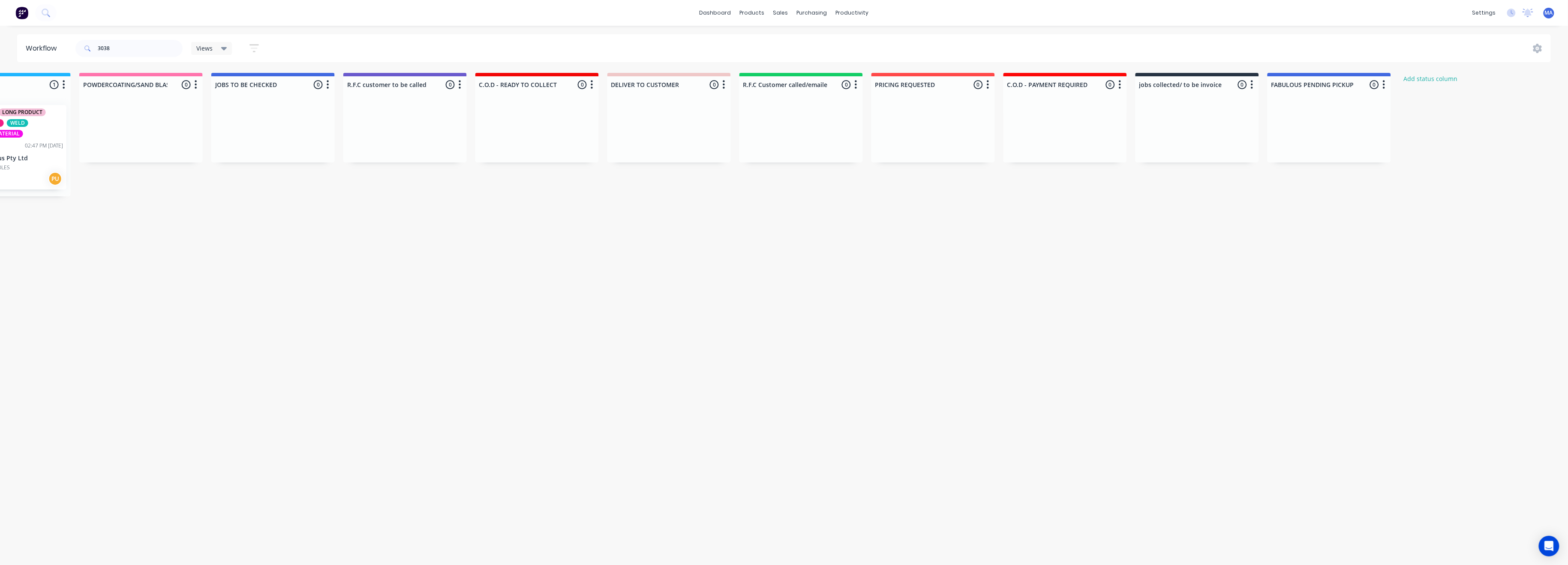
drag, startPoint x: 519, startPoint y: 364, endPoint x: 611, endPoint y: 356, distance: 92.3
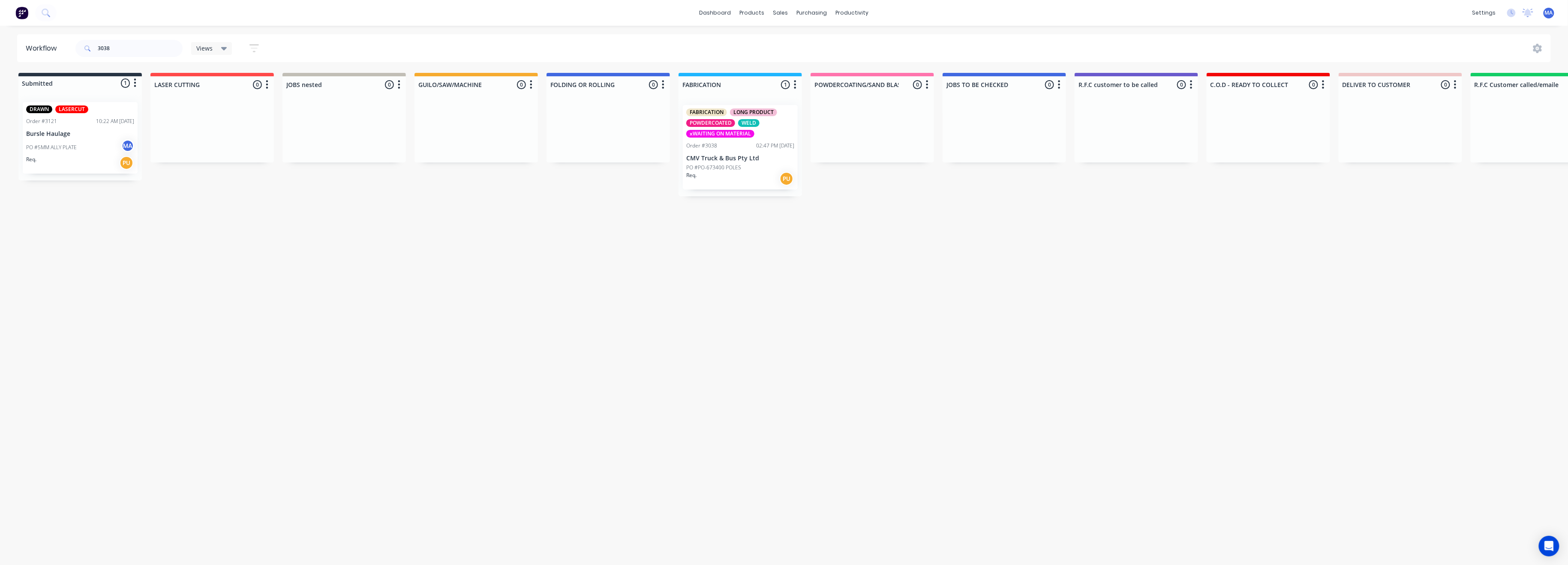
drag, startPoint x: 531, startPoint y: 400, endPoint x: 244, endPoint y: 218, distance: 339.8
click at [724, 166] on p "PO #PO-673400 POLES" at bounding box center [713, 167] width 55 height 8
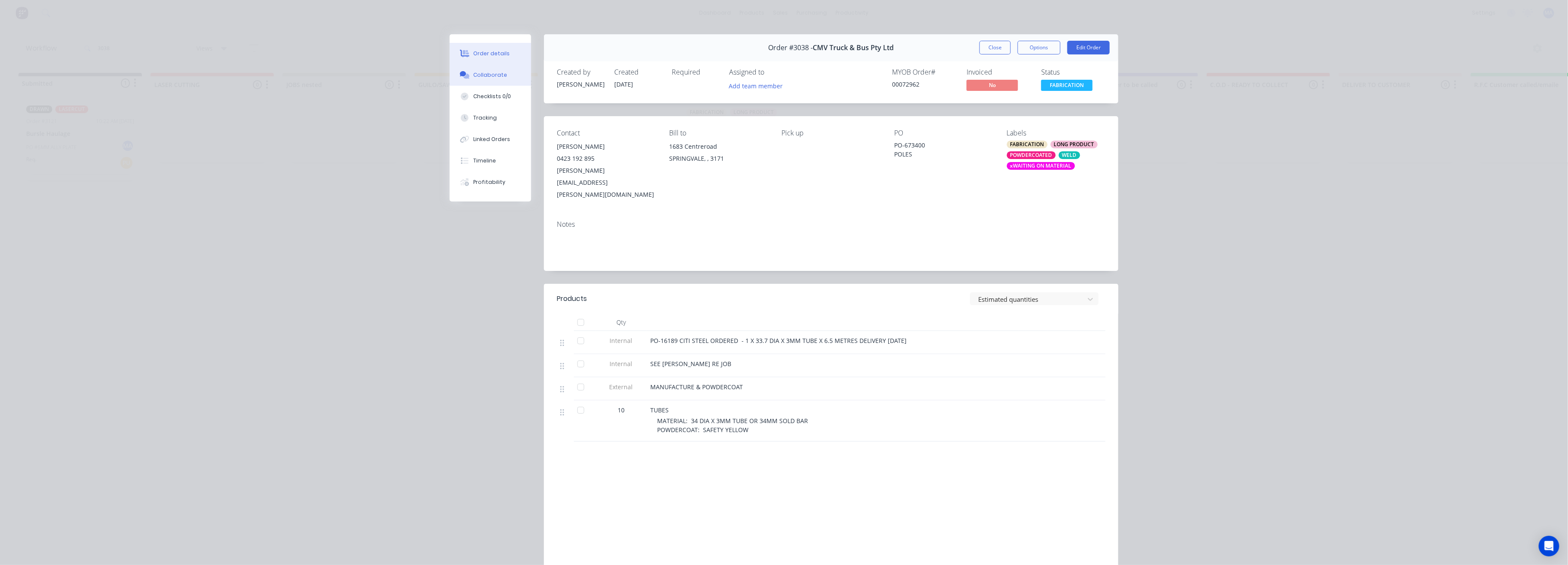
click at [494, 74] on div "Collaborate" at bounding box center [490, 75] width 34 height 8
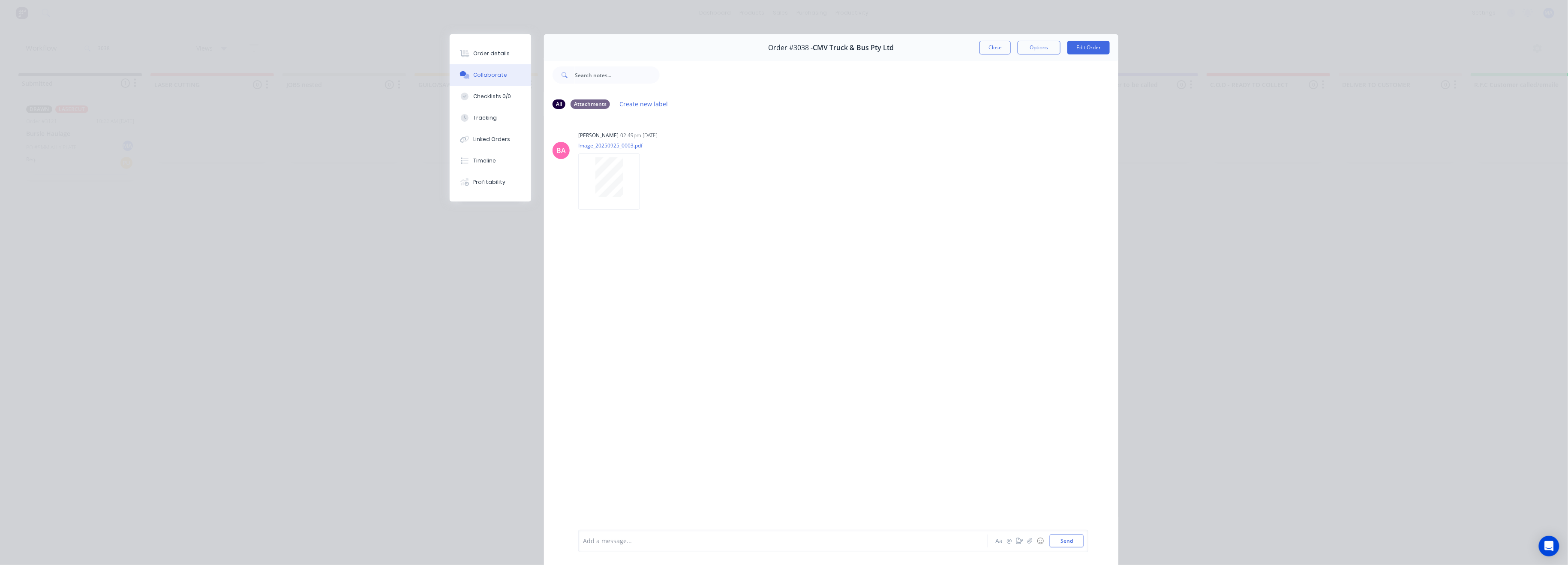
click at [983, 43] on button "Close" at bounding box center [995, 47] width 31 height 14
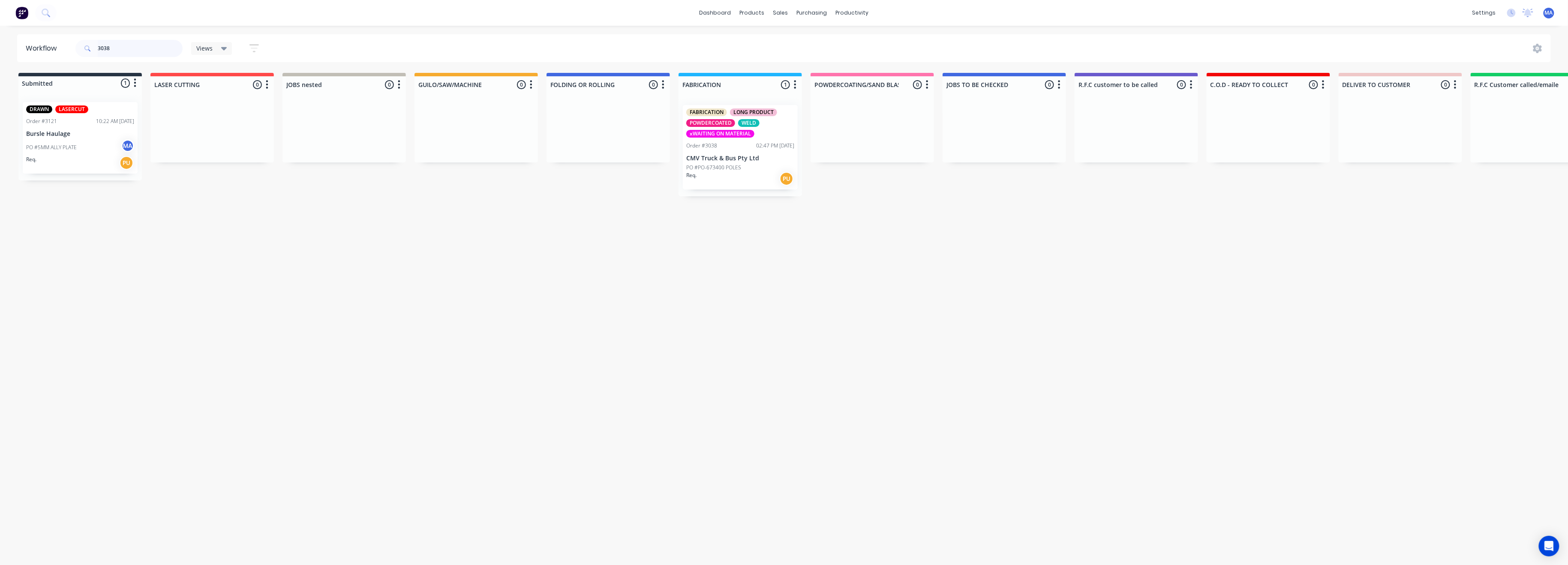
click at [0, 50] on html "dashboard products sales purchasing productivity dashboard products Product Cat…" at bounding box center [784, 257] width 1568 height 514
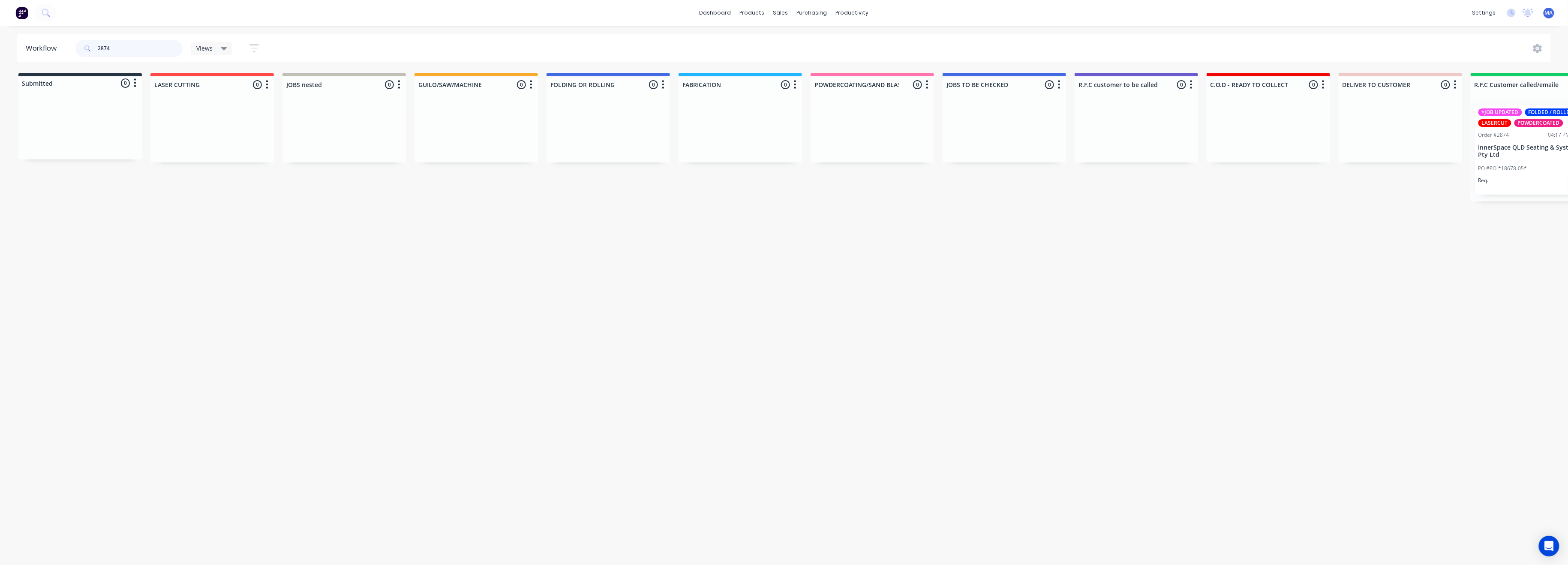
type input "2874"
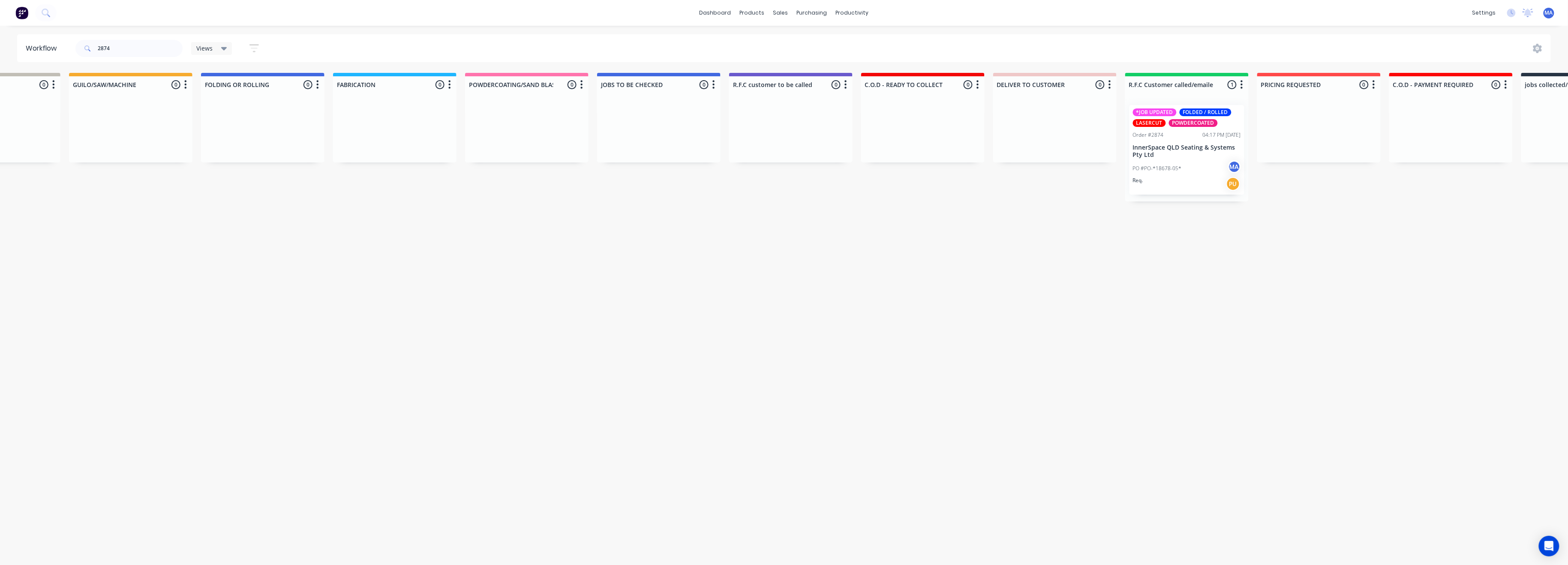
drag, startPoint x: 886, startPoint y: 228, endPoint x: 996, endPoint y: 223, distance: 110.1
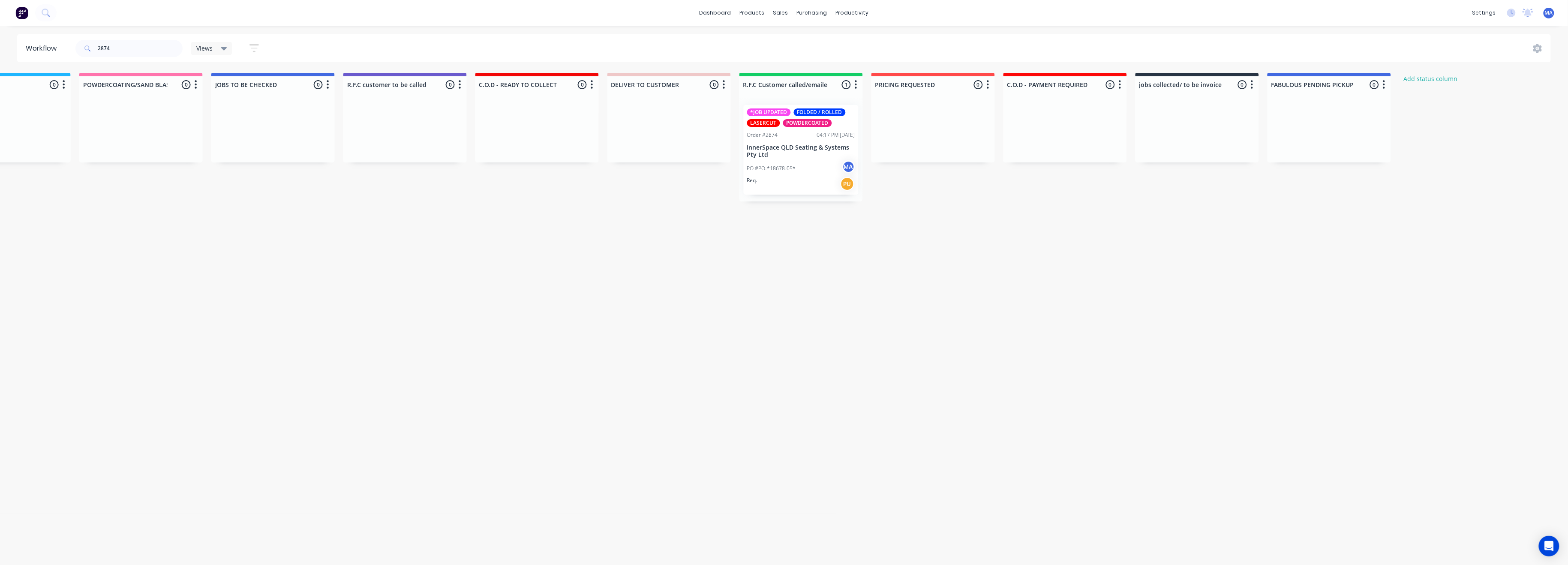
click at [809, 161] on div "PO #PO-*18678-05* MA" at bounding box center [801, 169] width 108 height 16
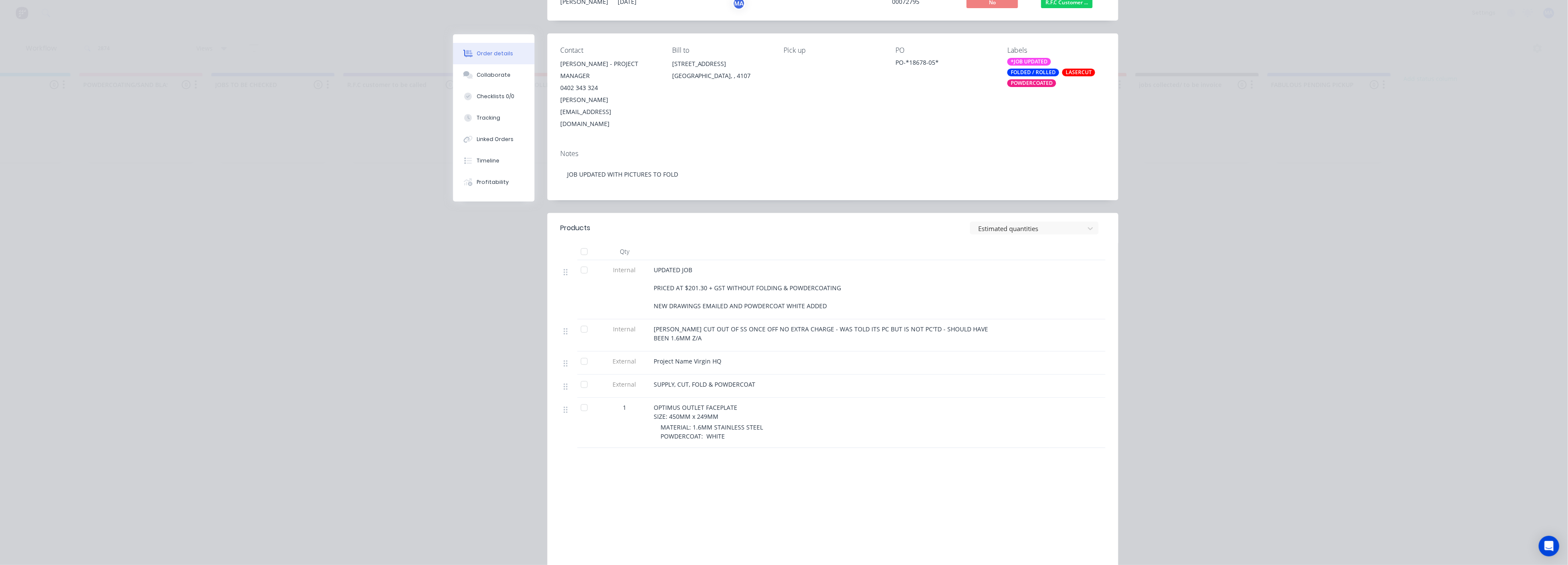
scroll to position [65, 0]
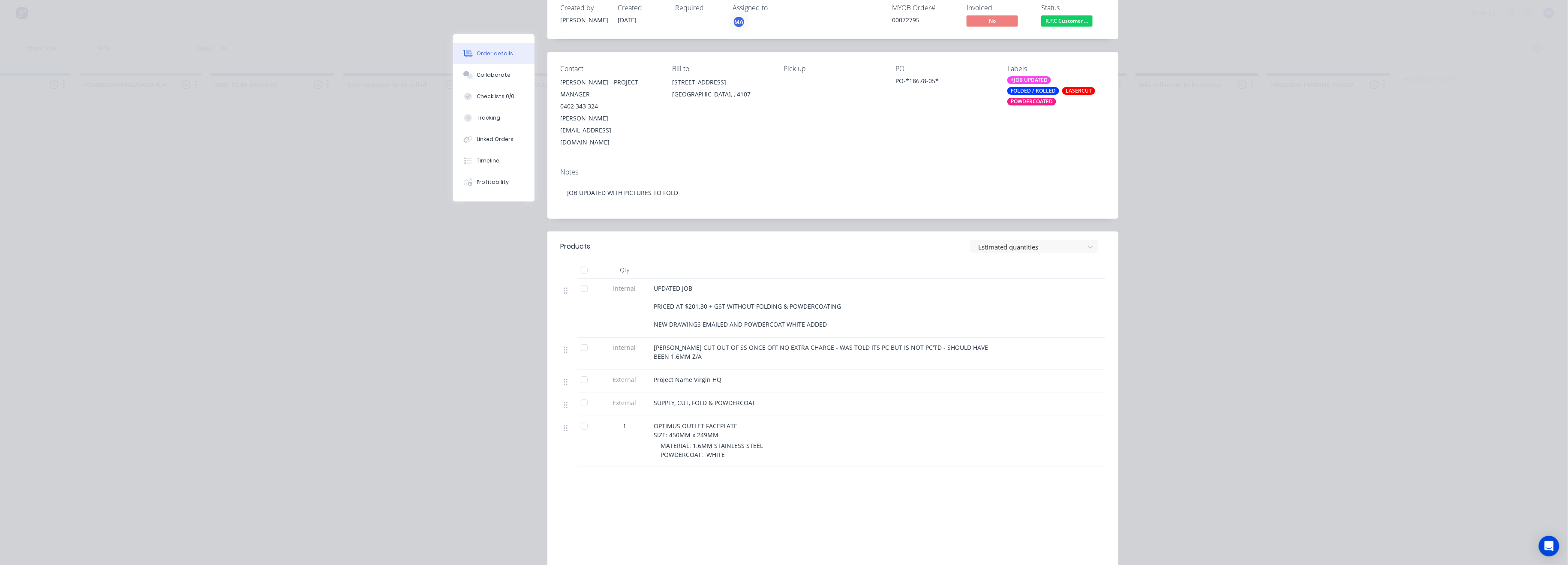
click at [504, 63] on button "Order details" at bounding box center [493, 54] width 81 height 22
click at [511, 70] on button "Collaborate" at bounding box center [493, 75] width 81 height 22
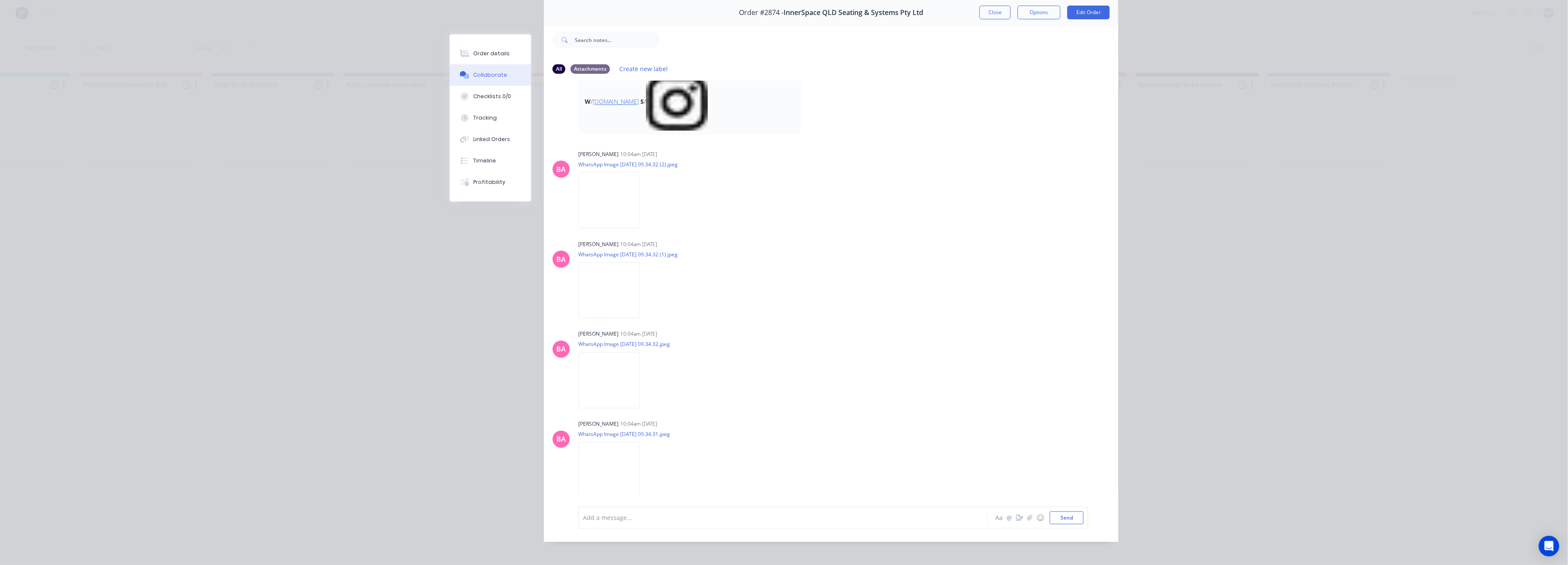
scroll to position [47, 0]
click at [600, 192] on img at bounding box center [609, 196] width 62 height 56
click at [597, 445] on img at bounding box center [609, 467] width 62 height 56
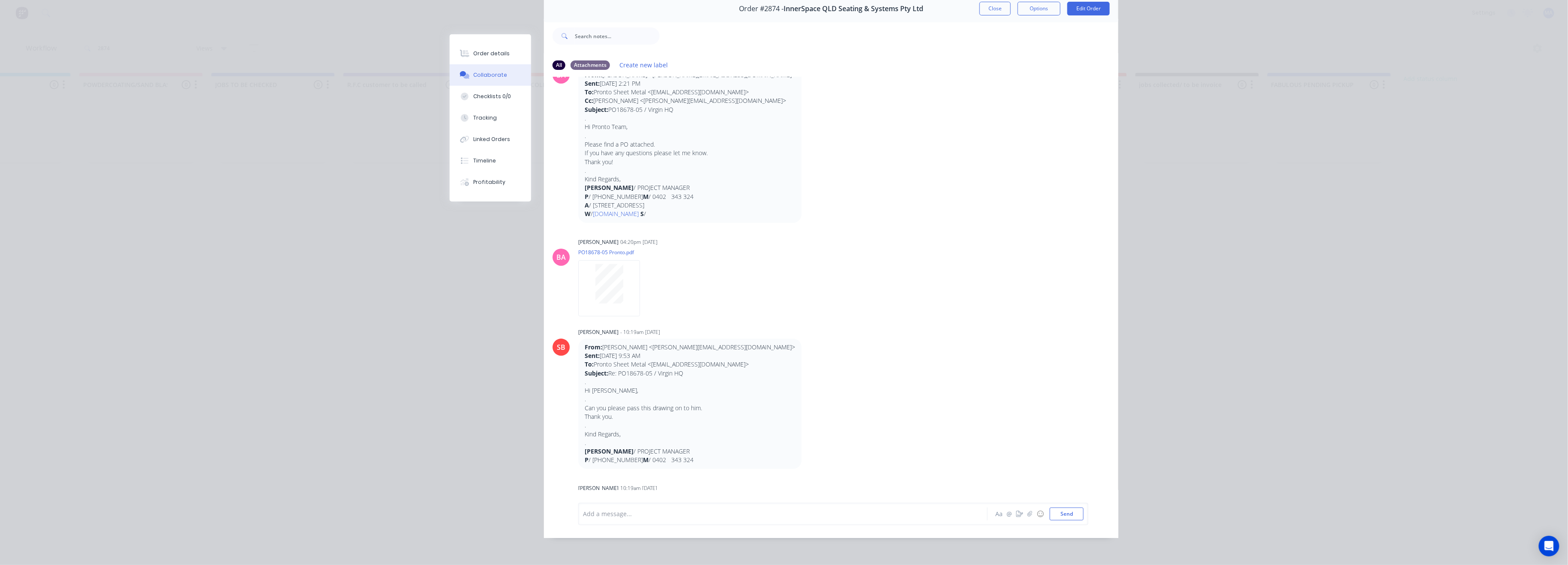
scroll to position [0, 0]
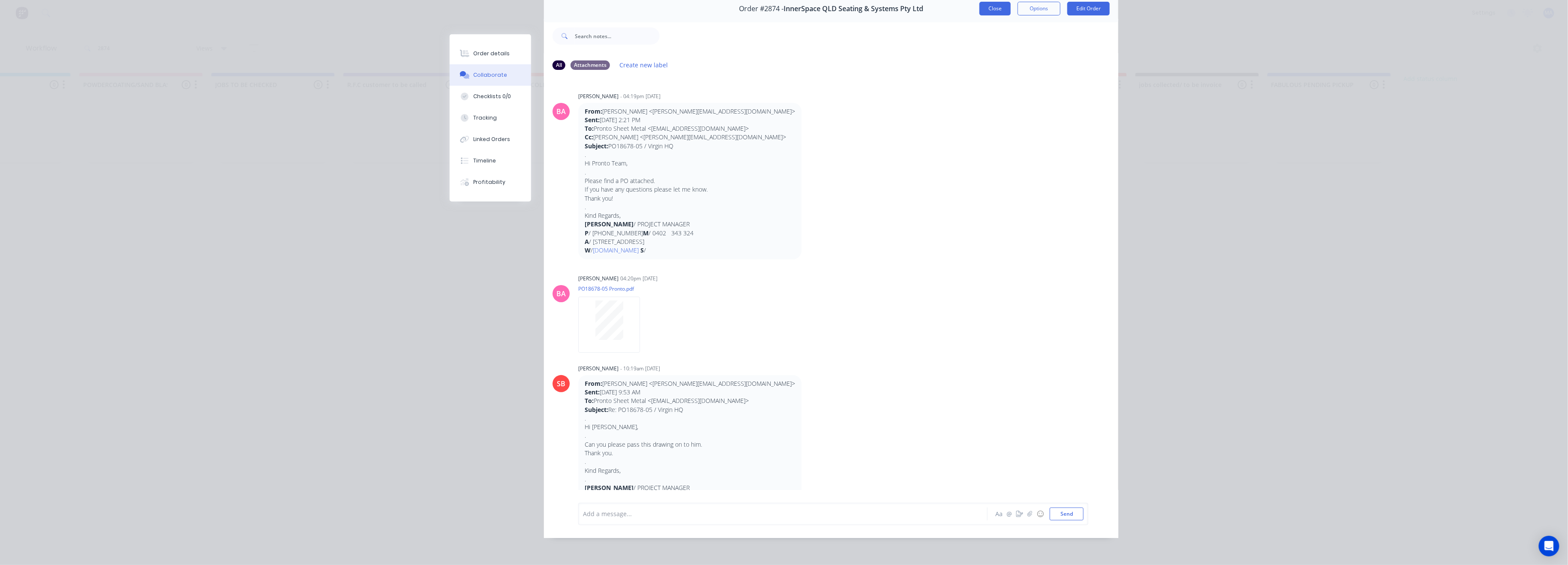
click at [993, 5] on button "Close" at bounding box center [995, 9] width 31 height 14
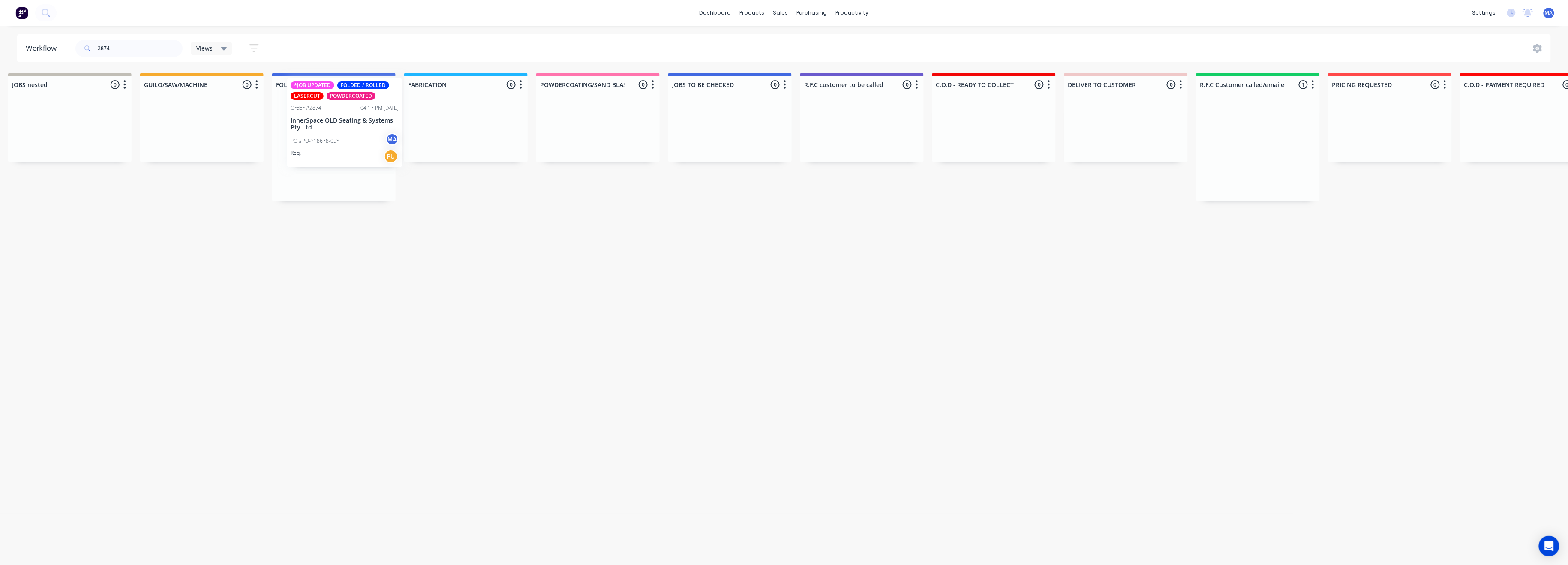
drag, startPoint x: 809, startPoint y: 139, endPoint x: 349, endPoint y: 111, distance: 460.9
click at [349, 111] on div "Submitted 0 Status colour #273444 hex #273444 Save Cancel Summaries Total order…" at bounding box center [869, 137] width 2299 height 129
click at [446, 290] on div "Workflow 2874 Views Save new view None (Default) edit Show/Hide statuses Show l…" at bounding box center [512, 291] width 1568 height 514
drag, startPoint x: 128, startPoint y: 42, endPoint x: 4, endPoint y: 39, distance: 124.0
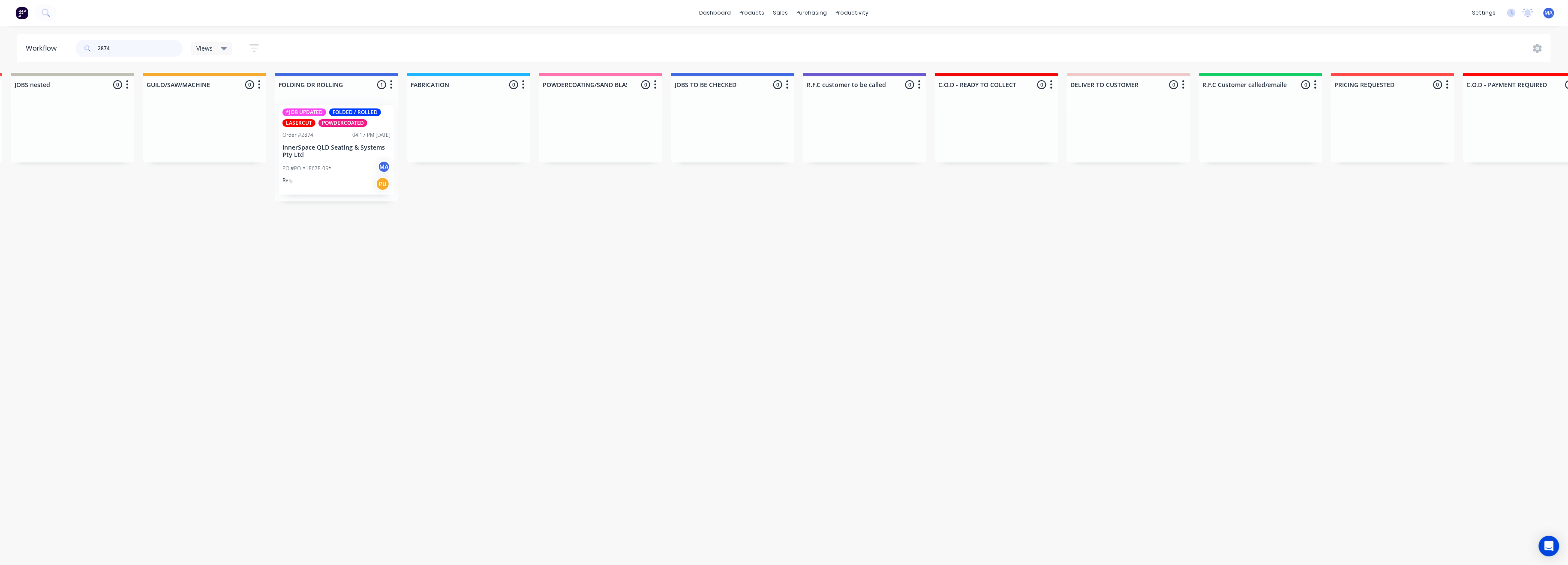
click at [4, 39] on div "Workflow 2874 Views Save new view None (Default) edit Show/Hide statuses Show l…" at bounding box center [784, 48] width 1568 height 28
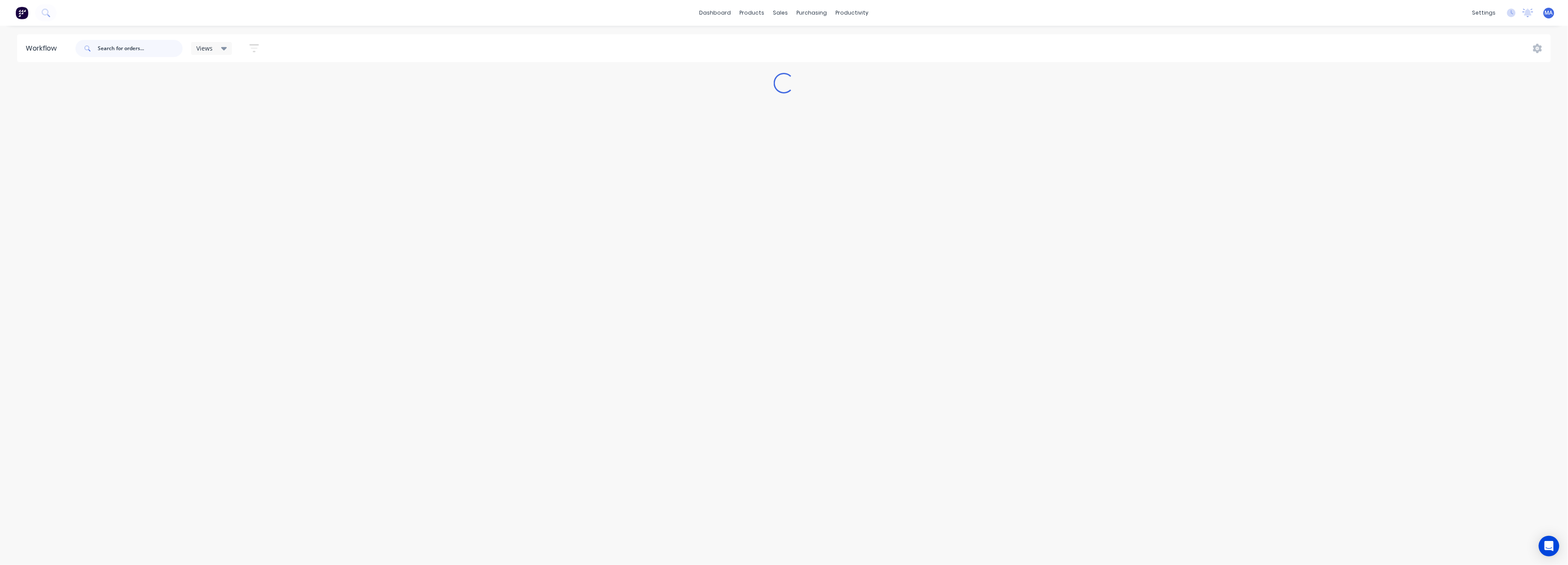
scroll to position [0, 0]
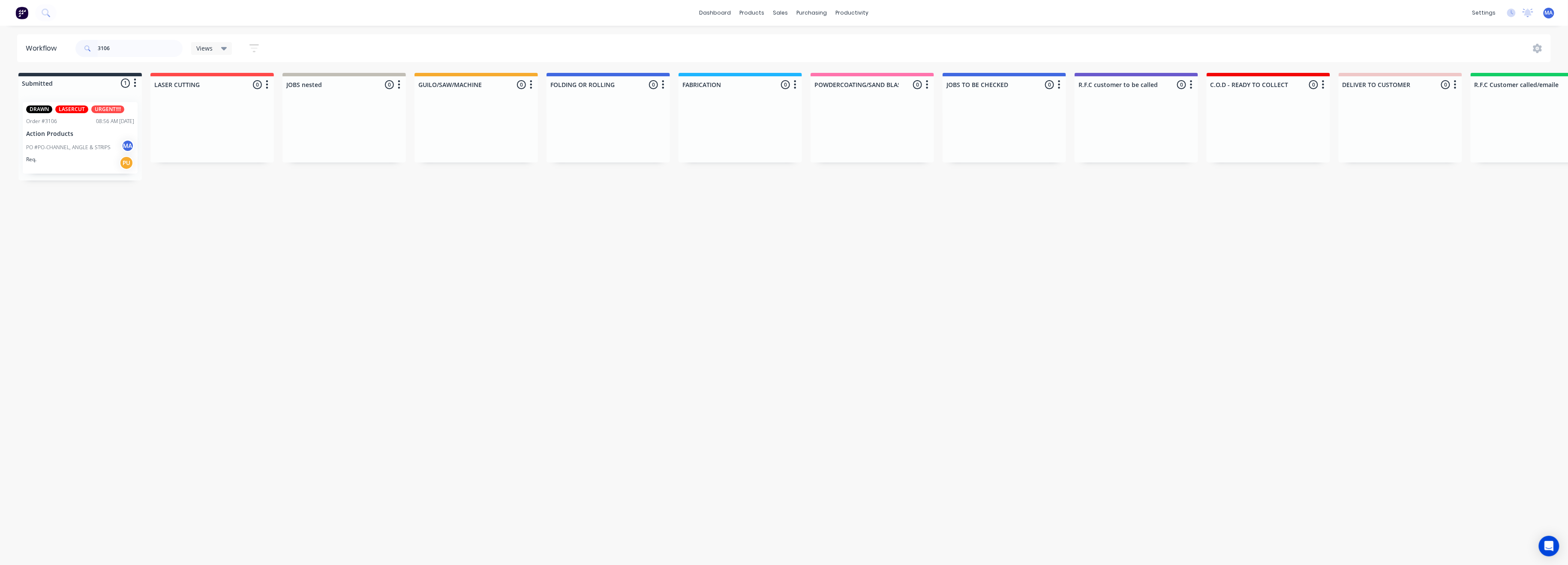
click at [84, 149] on p "PO #PO-CHANNEL, ANGLE & STRIPS" at bounding box center [68, 147] width 84 height 8
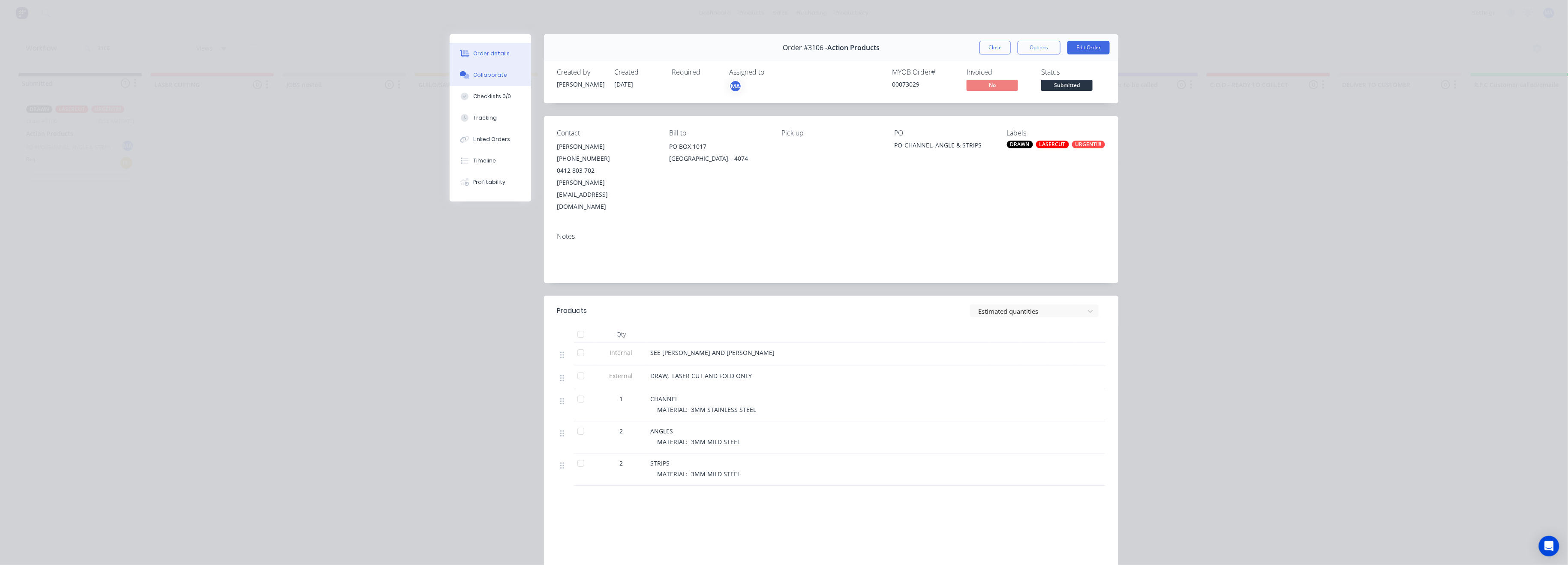
click at [501, 77] on button "Collaborate" at bounding box center [490, 75] width 81 height 22
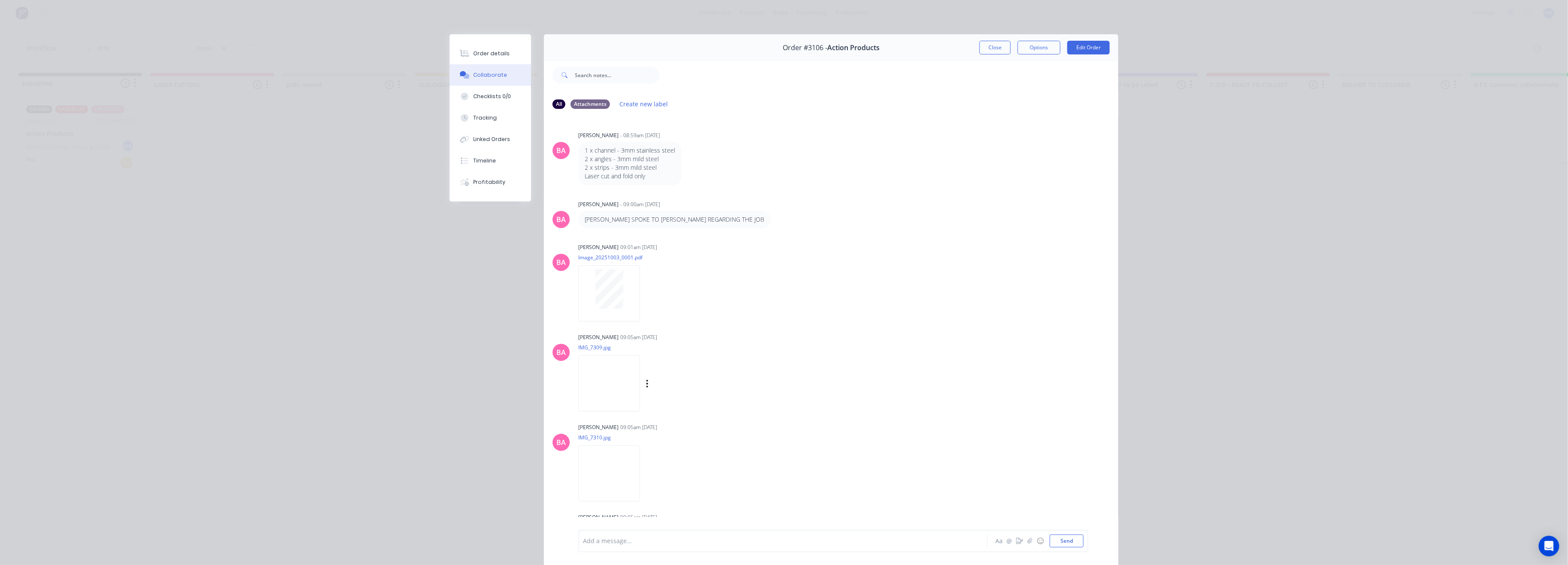
click at [612, 401] on img at bounding box center [609, 383] width 62 height 56
click at [616, 311] on div at bounding box center [609, 293] width 62 height 56
click at [993, 49] on button "Close" at bounding box center [995, 47] width 31 height 14
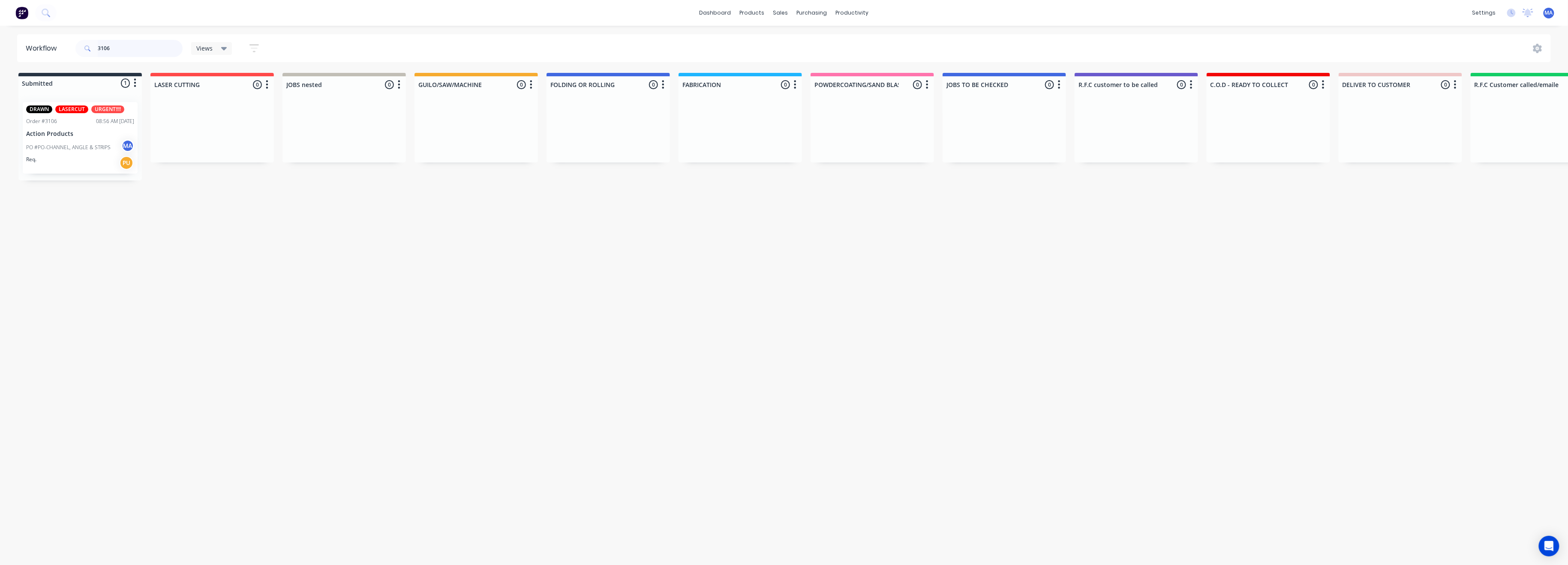
click at [39, 58] on header "Workflow 3106 Views Save new view None (Default) edit Show/Hide statuses Show l…" at bounding box center [784, 48] width 1534 height 28
click at [78, 165] on div "PO #PO-Q2647 SS MA MA" at bounding box center [81, 158] width 108 height 16
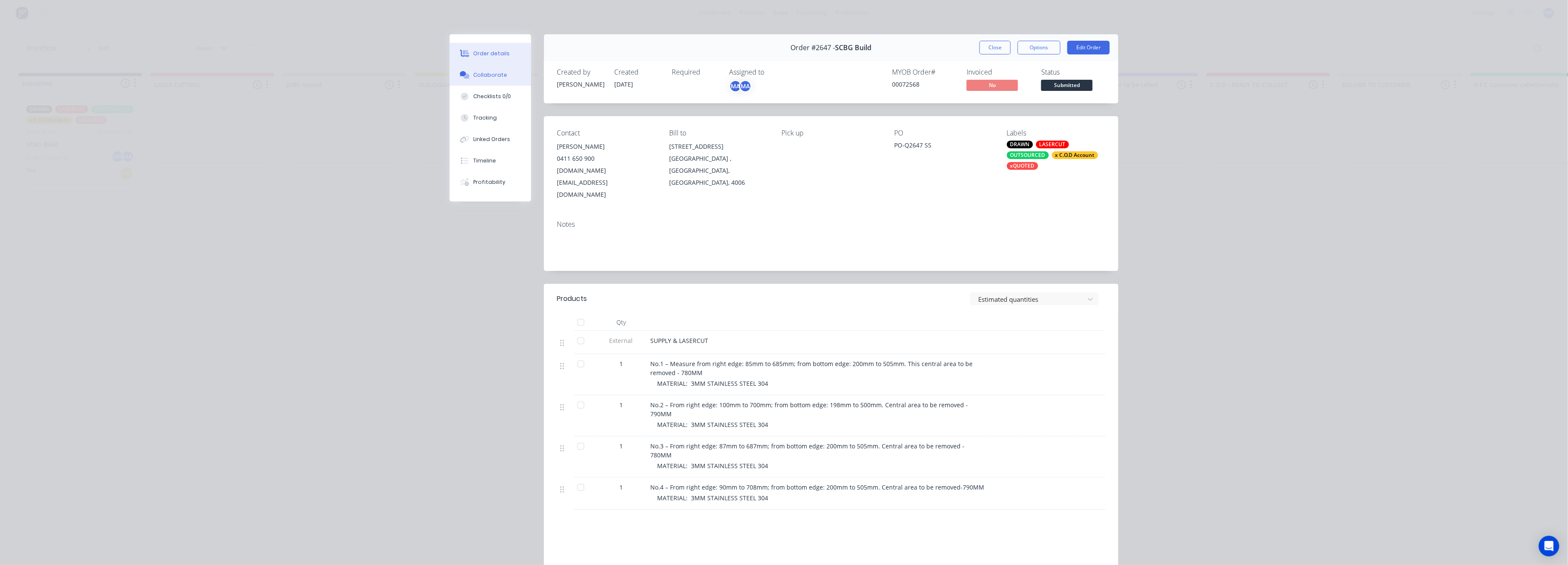
click at [485, 79] on button "Collaborate" at bounding box center [490, 75] width 81 height 22
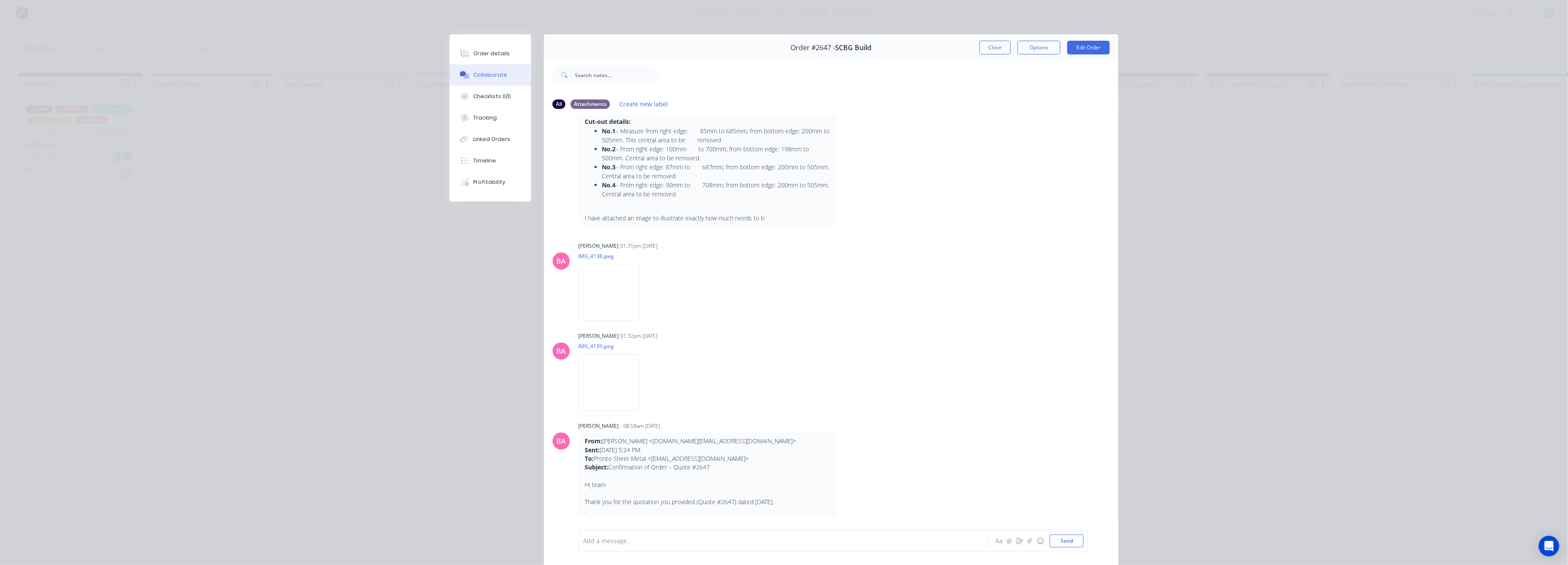
scroll to position [286, 0]
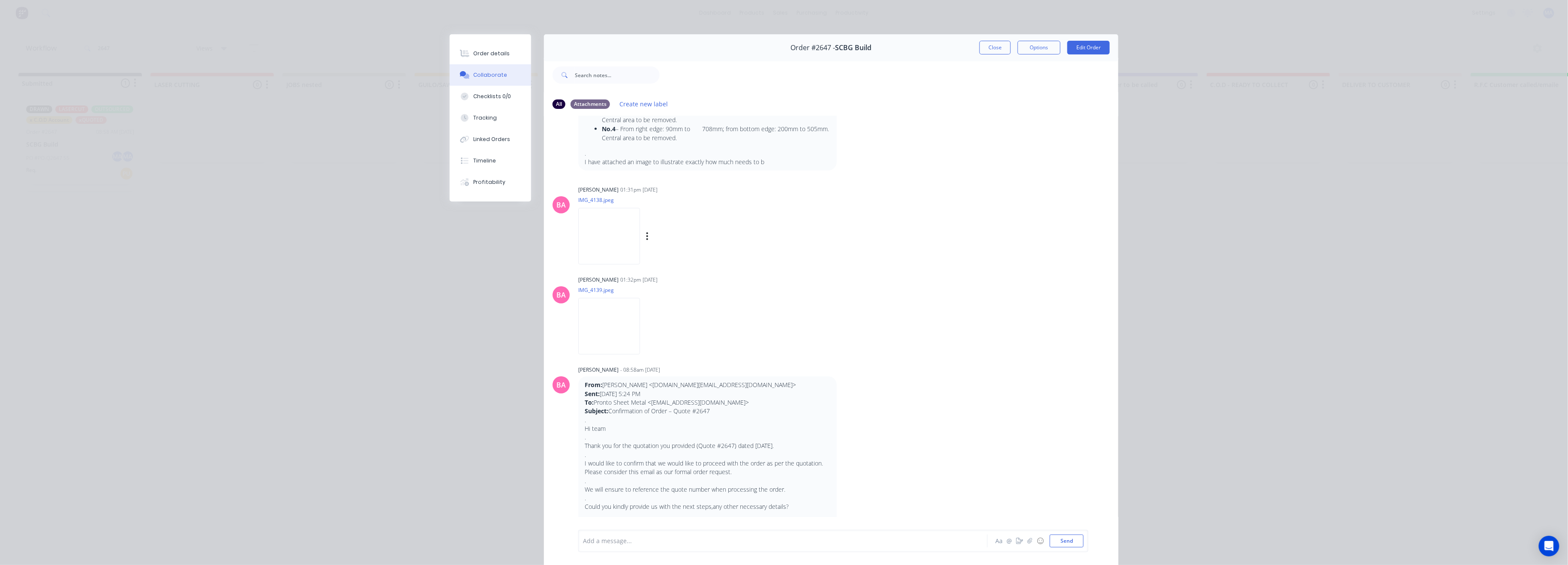
click at [619, 242] on img at bounding box center [609, 236] width 62 height 56
click at [594, 331] on img at bounding box center [609, 326] width 62 height 56
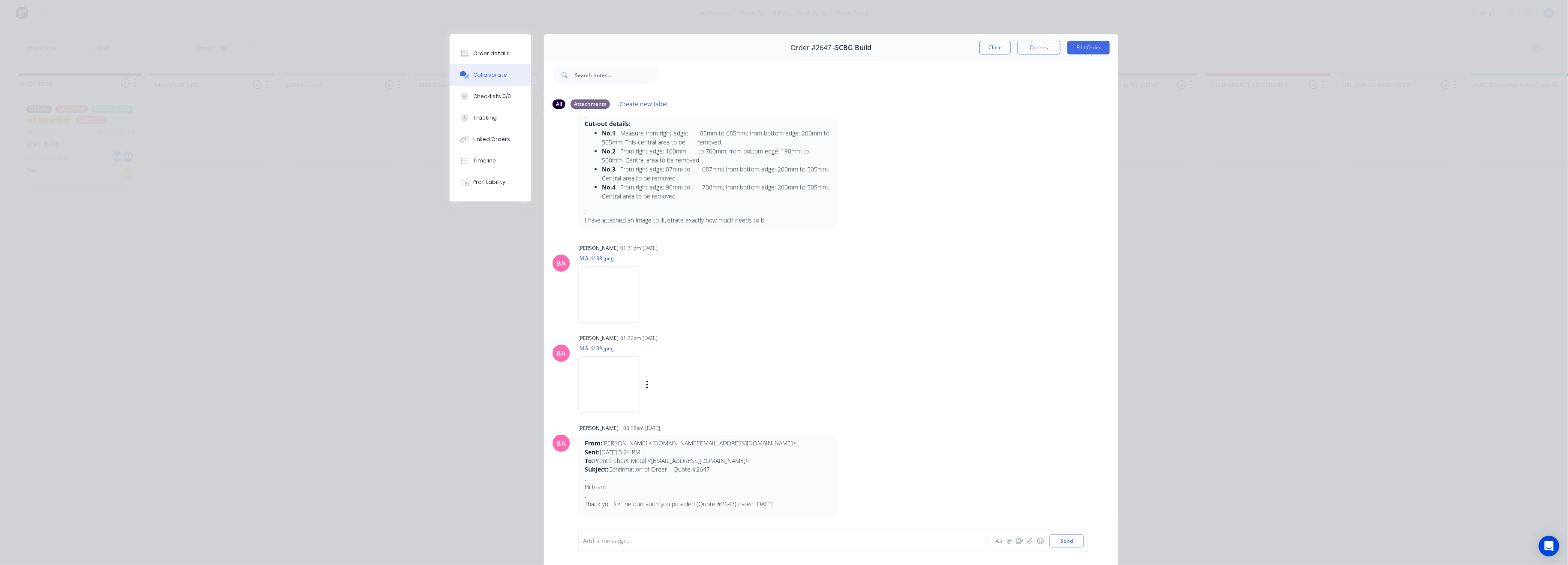
scroll to position [228, 0]
click at [611, 313] on img at bounding box center [609, 293] width 62 height 56
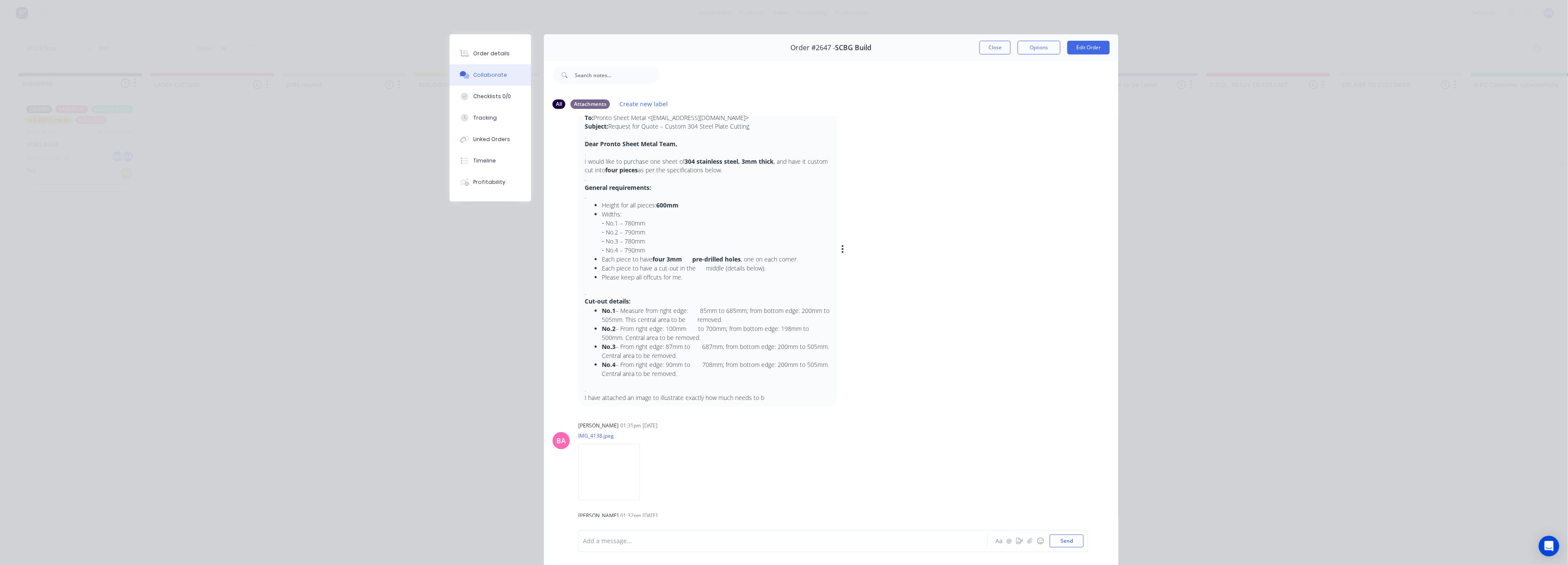
scroll to position [0, 0]
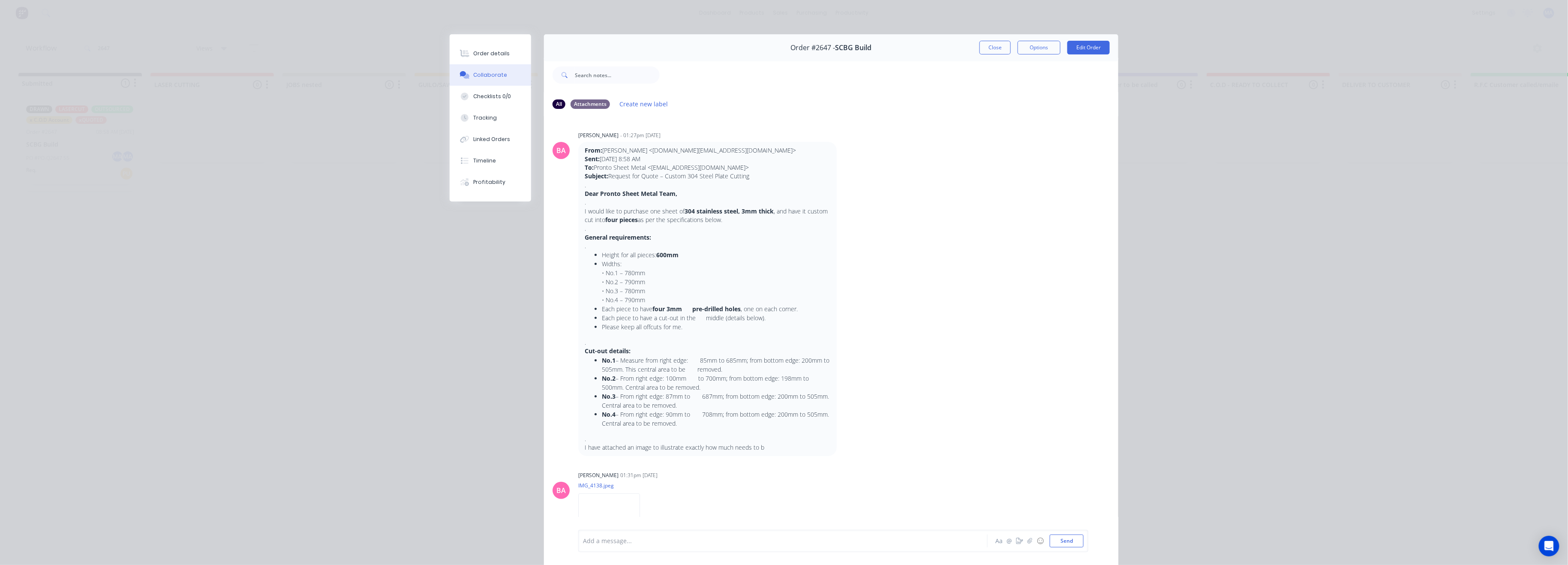
click at [997, 49] on button "Close" at bounding box center [995, 47] width 31 height 14
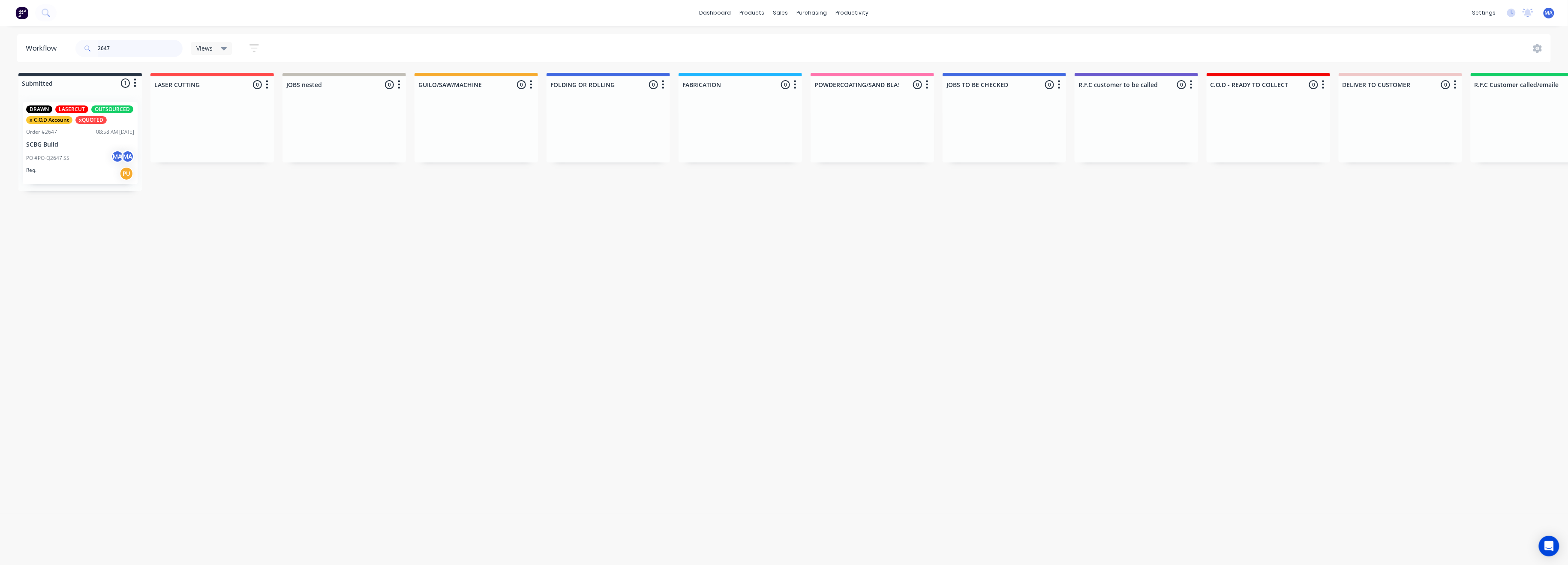
drag, startPoint x: 130, startPoint y: 52, endPoint x: 38, endPoint y: 57, distance: 92.1
click at [38, 57] on header "Workflow 2647 Views Save new view None (Default) edit Show/Hide statuses Show l…" at bounding box center [784, 48] width 1534 height 28
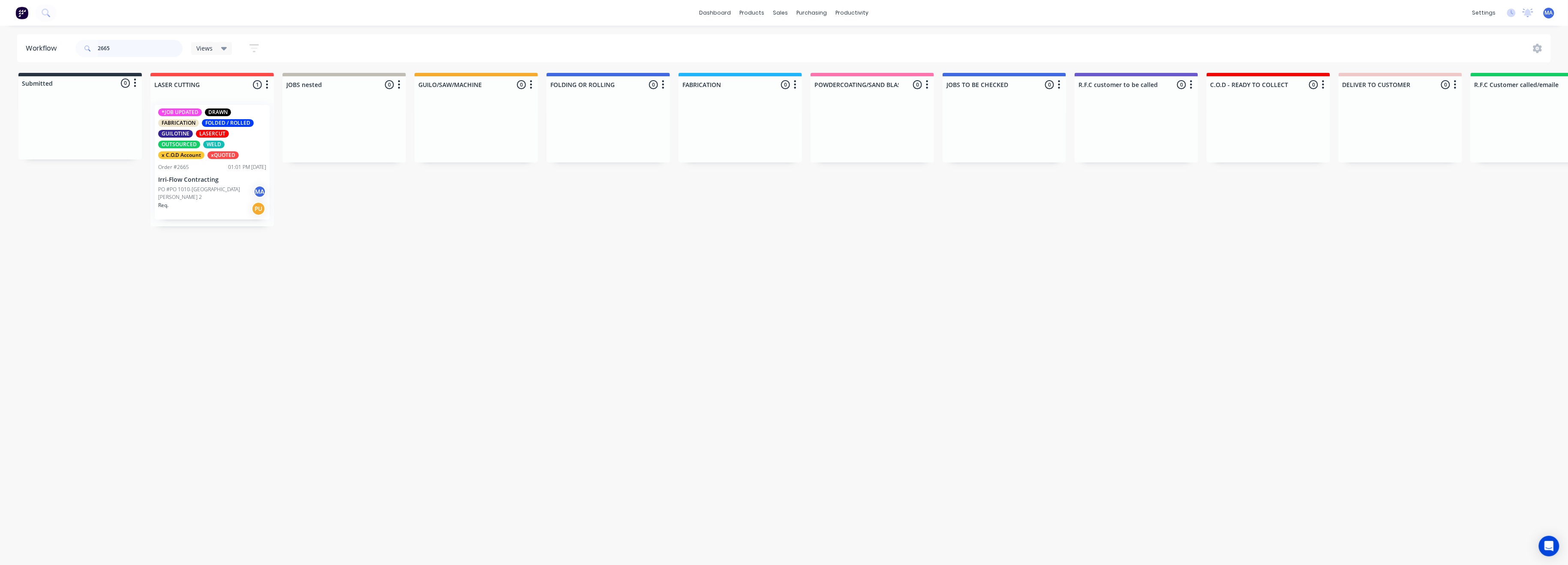
type input "2665"
click at [299, 402] on div "Workflow 2665 Views Save new view None (Default) edit Show/Hide statuses Show l…" at bounding box center [784, 291] width 1568 height 514
click at [87, 513] on div "Workflow 2665 Views Save new view None (Default) edit Show/Hide statuses Show l…" at bounding box center [784, 291] width 1568 height 514
